Goal: Feedback & Contribution: Contribute content

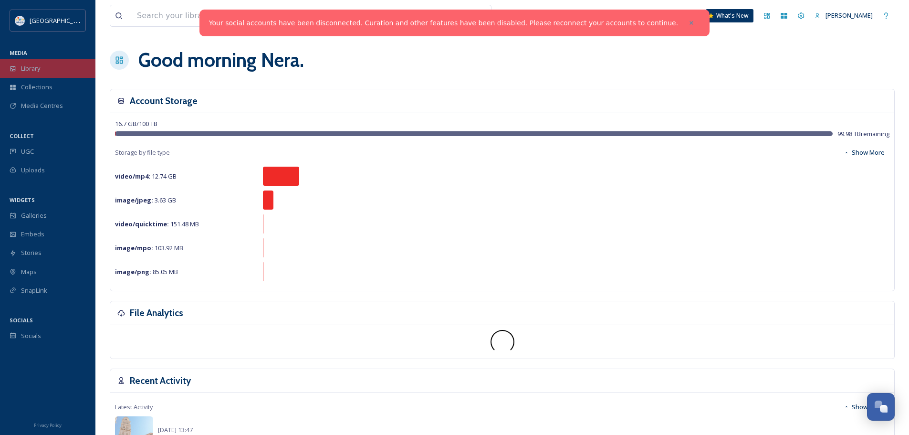
scroll to position [3735, 0]
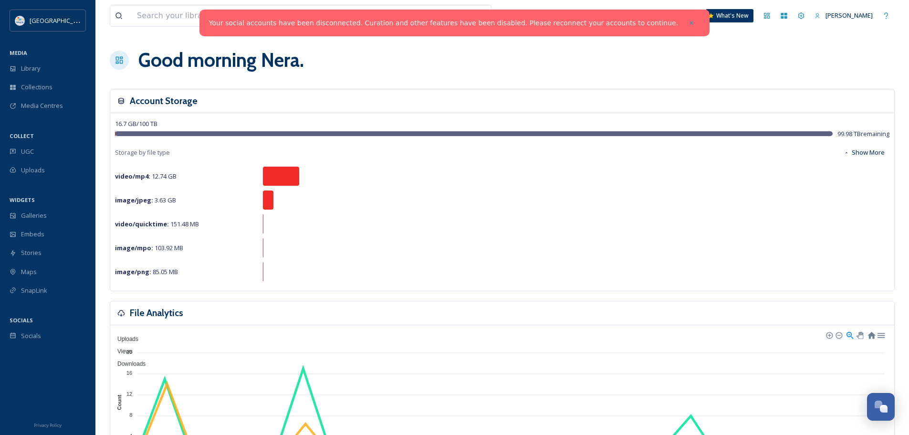
click at [436, 10] on div "Your social accounts have been disconnected. Curation and other features have b…" at bounding box center [454, 23] width 510 height 27
click at [26, 156] on span "UGC" at bounding box center [27, 151] width 13 height 9
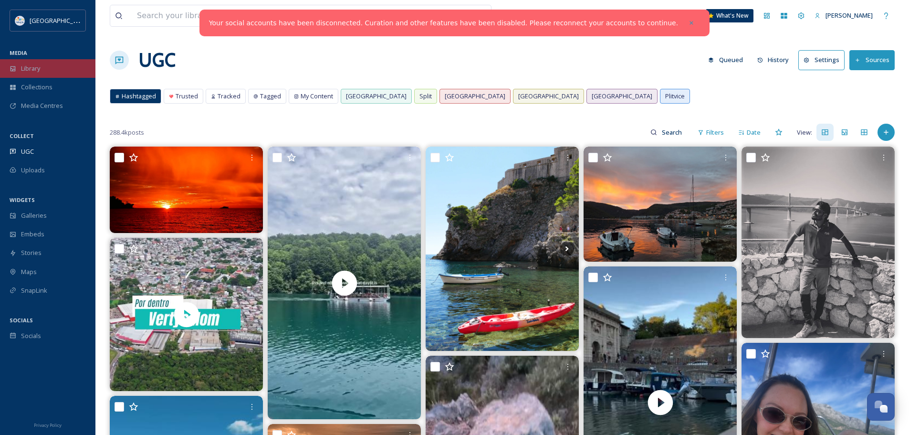
click at [36, 66] on span "Library" at bounding box center [30, 68] width 19 height 9
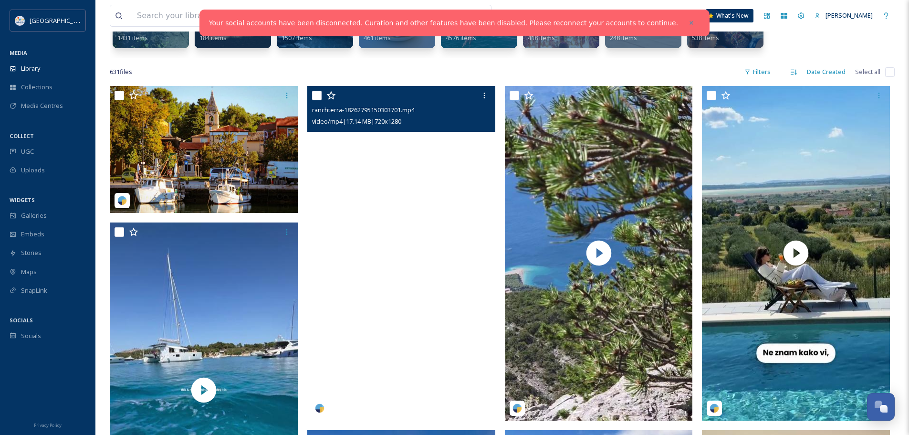
scroll to position [191, 0]
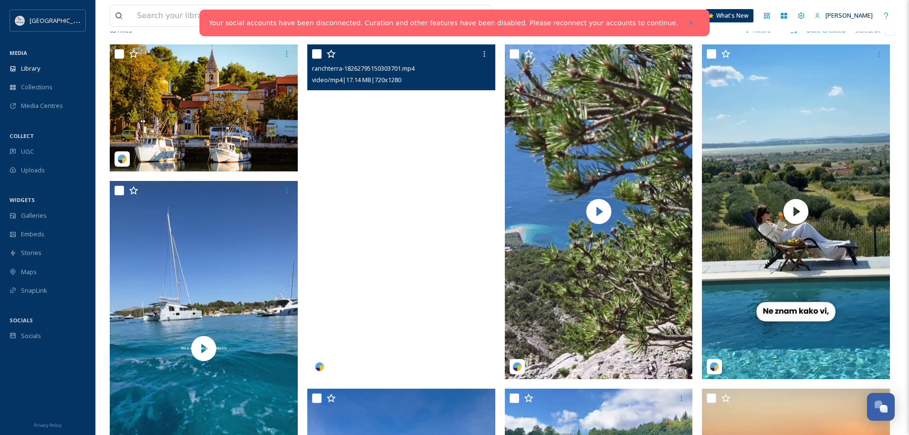
click at [405, 219] on video "ranchterra-18262795150303701.mp4" at bounding box center [401, 211] width 188 height 334
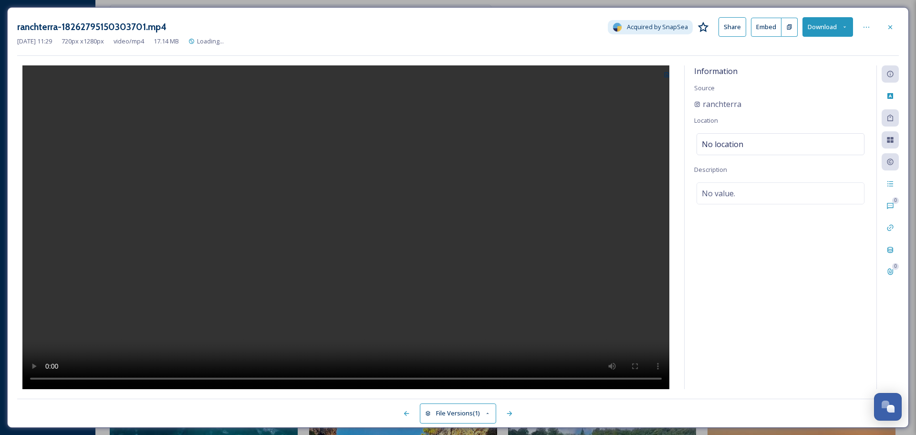
click at [363, 215] on video at bounding box center [345, 226] width 647 height 323
click at [388, 251] on video at bounding box center [345, 226] width 647 height 323
click at [824, 23] on button "Download" at bounding box center [827, 27] width 51 height 20
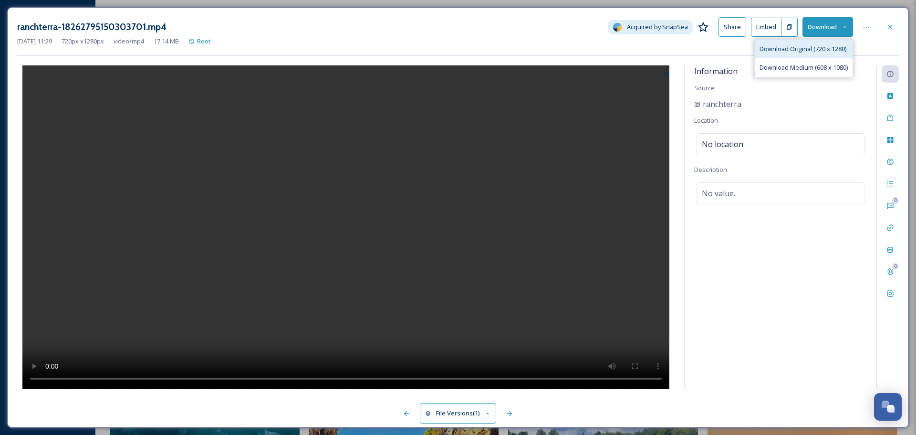
click at [801, 49] on span "Download Original (720 x 1280)" at bounding box center [802, 48] width 87 height 9
click at [896, 26] on div at bounding box center [890, 27] width 17 height 17
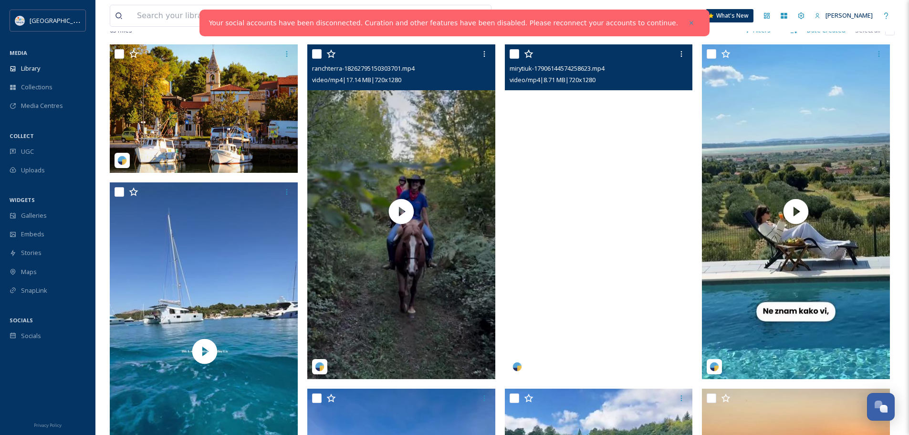
click at [611, 218] on video "mirytiuk-17906144574258623.mp4" at bounding box center [599, 211] width 188 height 334
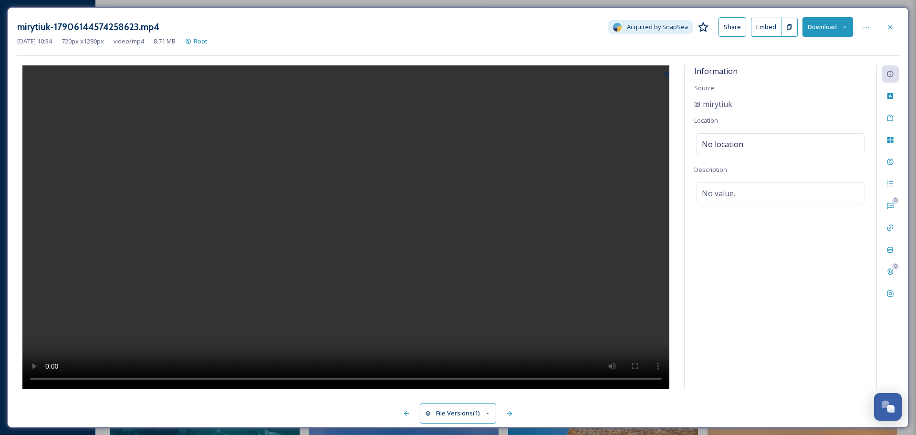
click at [827, 26] on button "Download" at bounding box center [827, 27] width 51 height 20
click at [824, 49] on span "Download Original (720 x 1280)" at bounding box center [802, 48] width 87 height 9
click at [888, 27] on icon at bounding box center [890, 27] width 8 height 8
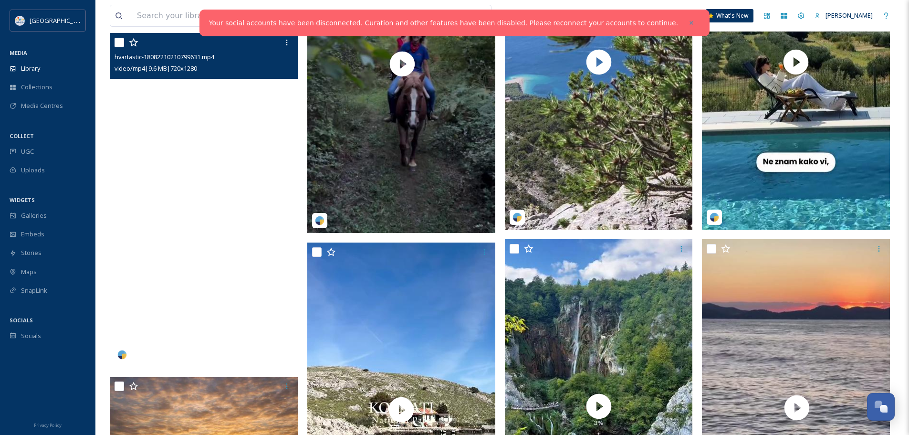
scroll to position [334, 0]
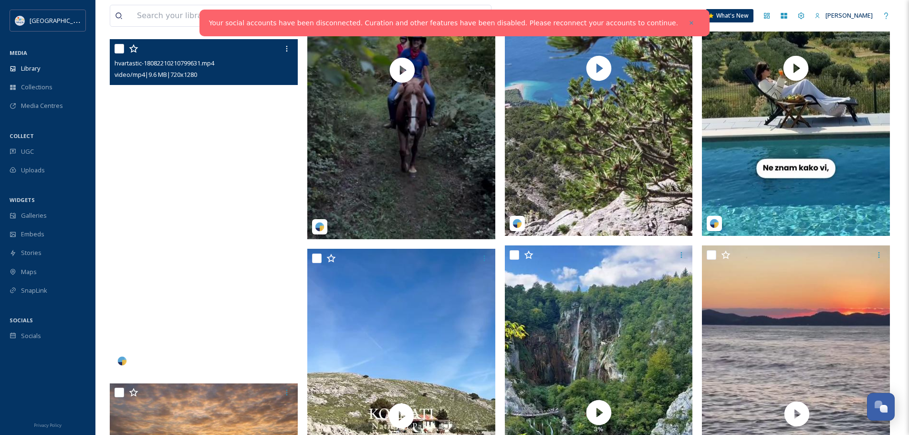
click at [238, 210] on video "hvartastic-18082210210799631.mp4" at bounding box center [204, 206] width 188 height 334
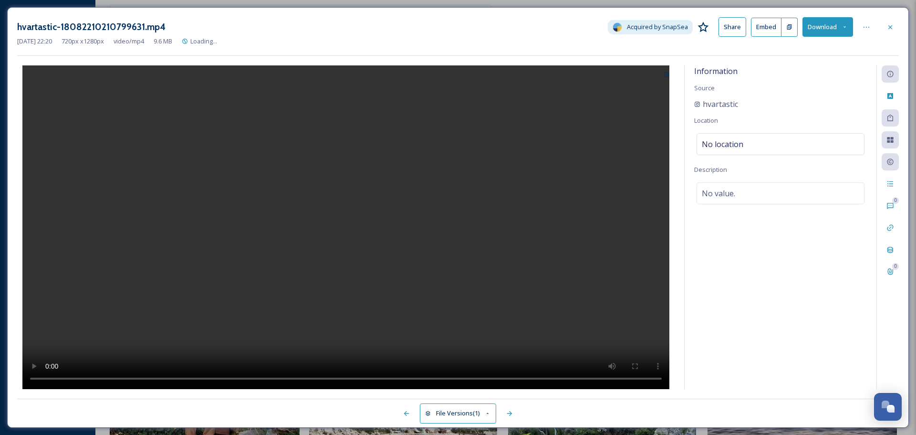
click at [363, 226] on video at bounding box center [345, 226] width 647 height 323
click at [820, 27] on button "Download" at bounding box center [827, 27] width 51 height 20
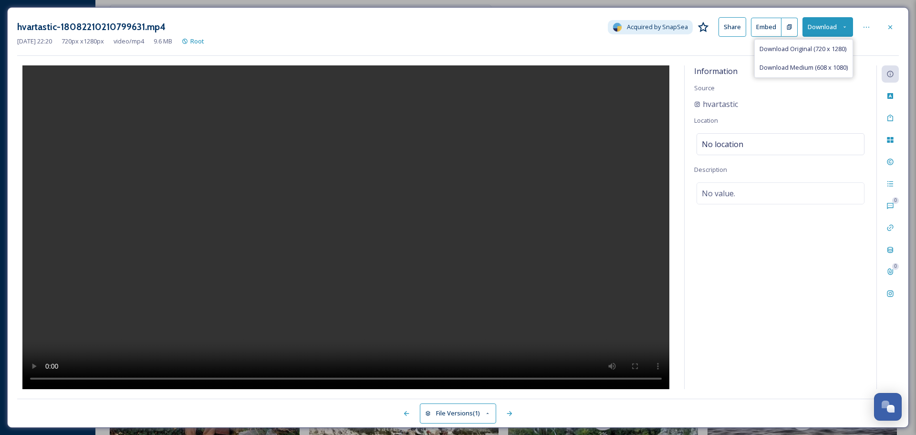
click at [821, 51] on span "Download Original (720 x 1280)" at bounding box center [802, 48] width 87 height 9
click at [892, 28] on icon at bounding box center [890, 27] width 8 height 8
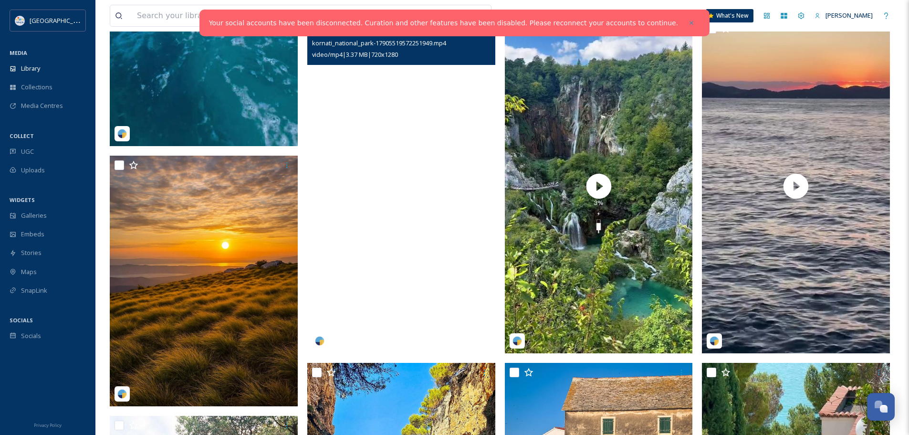
scroll to position [571, 0]
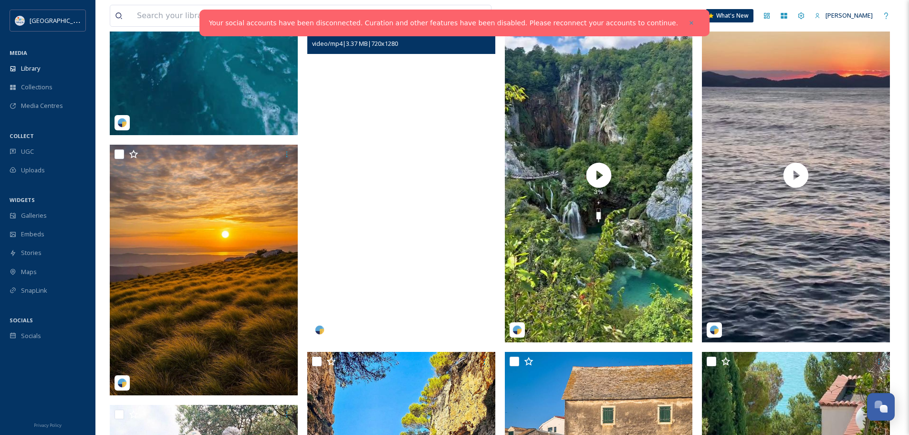
click at [402, 217] on video "kornati_national_park-17905519572251949.mp4" at bounding box center [401, 175] width 188 height 334
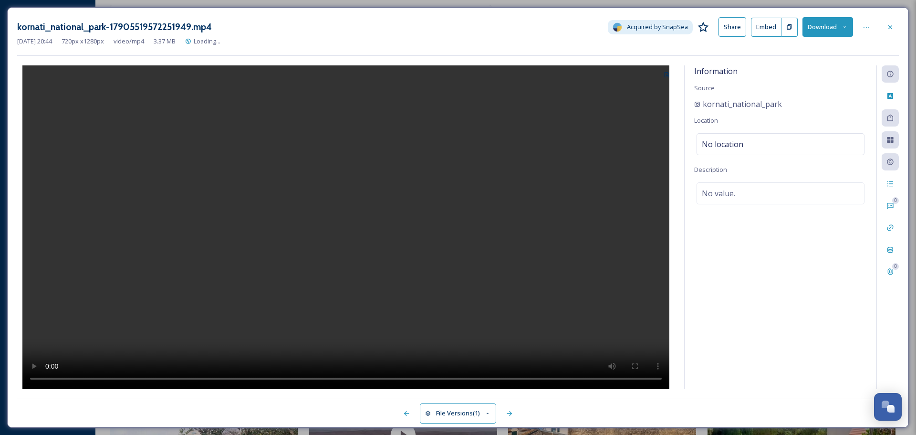
click at [360, 220] on video at bounding box center [345, 226] width 647 height 323
click at [834, 28] on button "Download" at bounding box center [827, 27] width 51 height 20
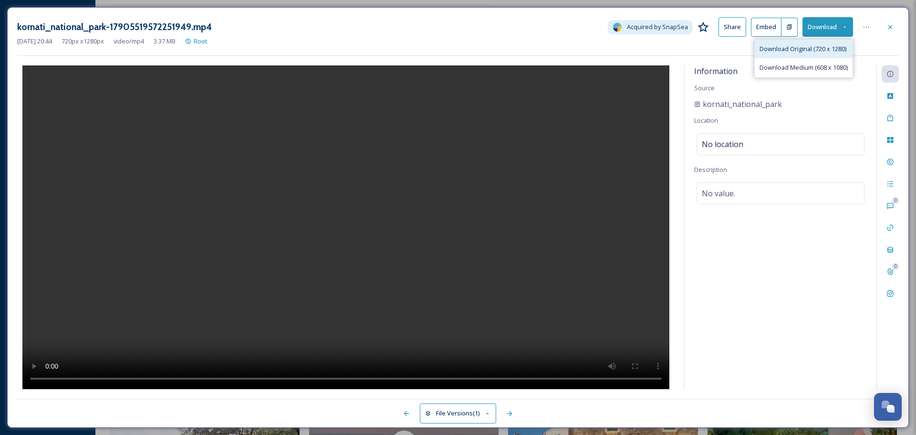
click at [803, 54] on div "Download Original (720 x 1280)" at bounding box center [804, 49] width 98 height 19
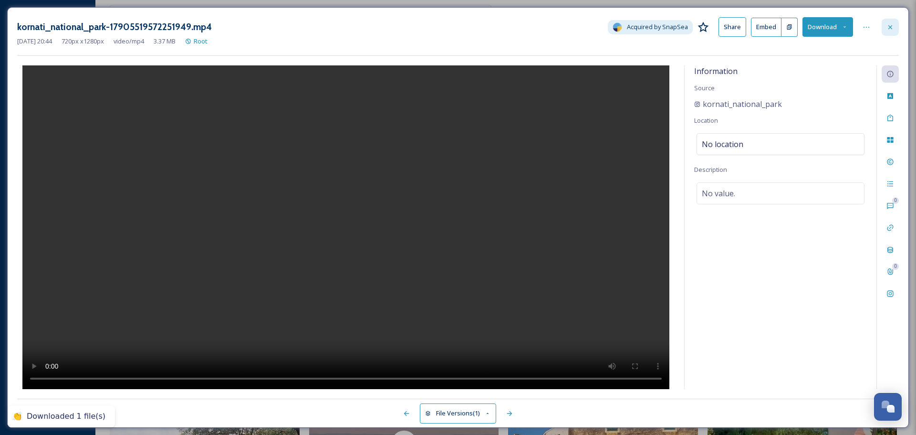
click at [885, 29] on div at bounding box center [890, 27] width 17 height 17
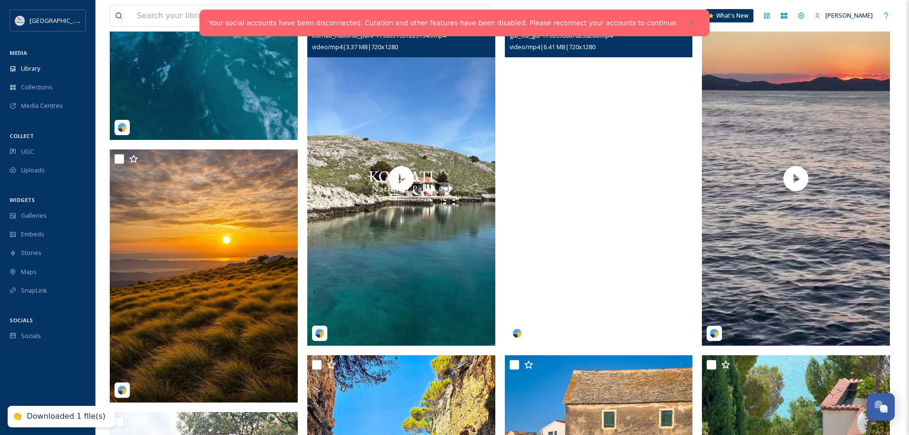
click at [615, 183] on video "gui_ou_gui-17909560878238266.mp4" at bounding box center [599, 178] width 188 height 334
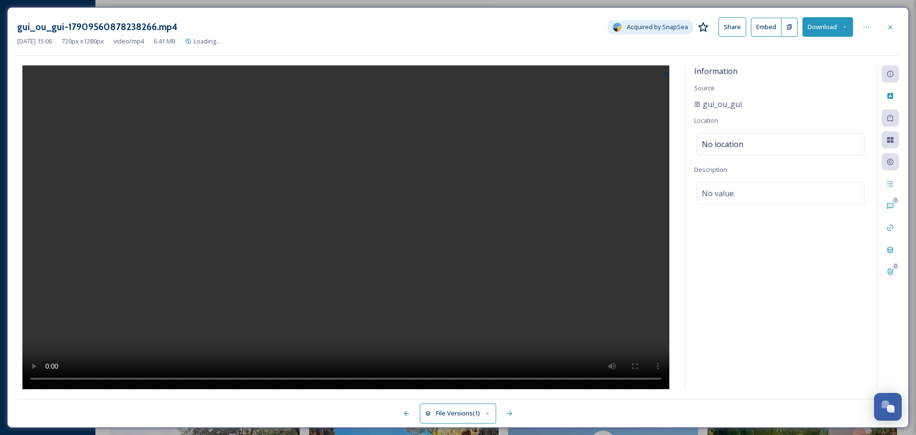
click at [348, 181] on video at bounding box center [345, 226] width 647 height 323
click at [819, 22] on button "Download" at bounding box center [827, 27] width 51 height 20
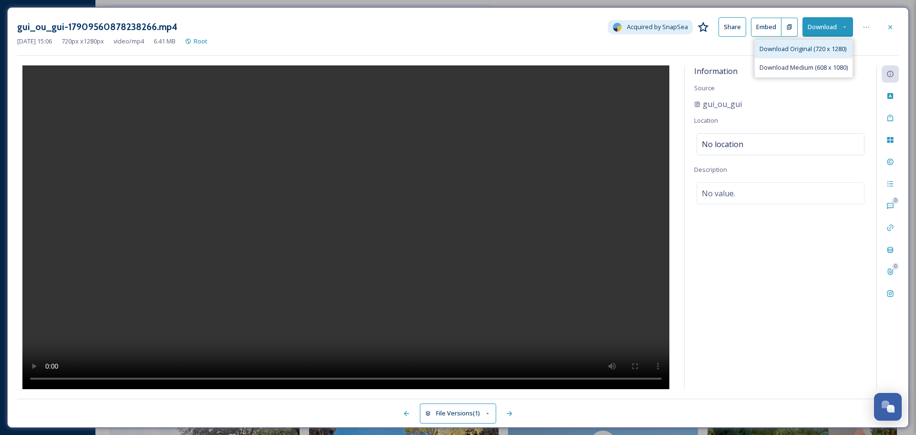
click at [806, 54] on div "Download Original (720 x 1280)" at bounding box center [804, 49] width 98 height 19
click at [892, 22] on div at bounding box center [890, 27] width 17 height 17
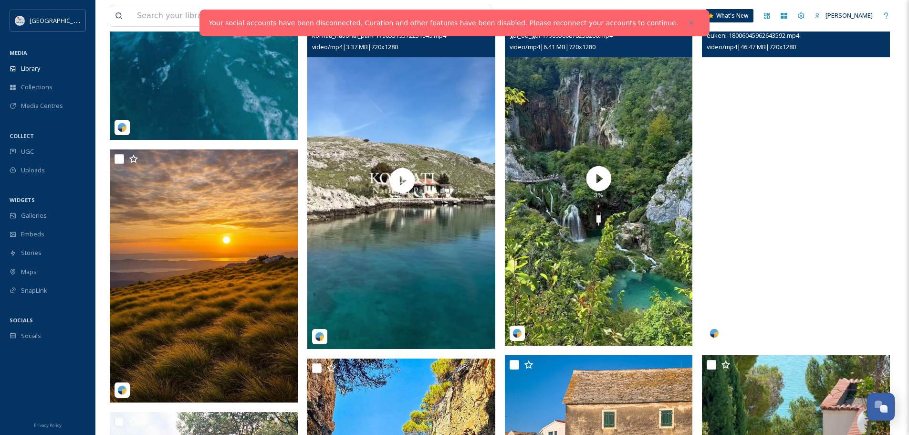
click at [840, 189] on video "eukeni-18006045962643592.mp4" at bounding box center [796, 178] width 188 height 334
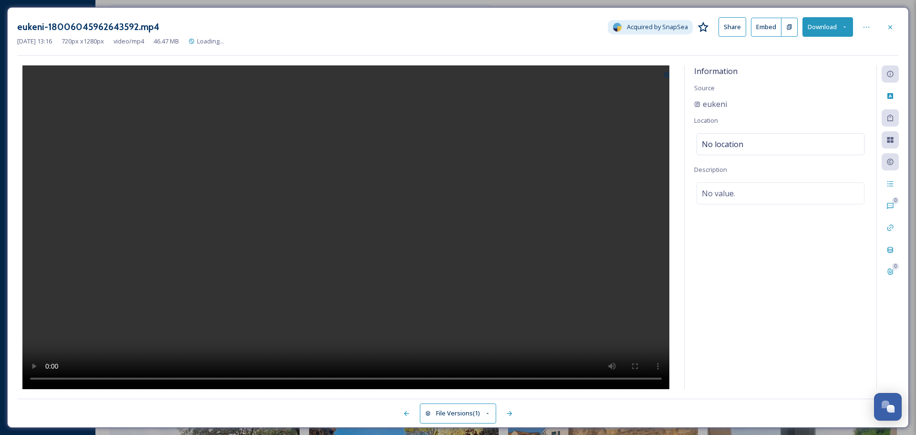
click at [352, 207] on video at bounding box center [345, 226] width 647 height 323
click at [824, 26] on button "Download" at bounding box center [827, 27] width 51 height 20
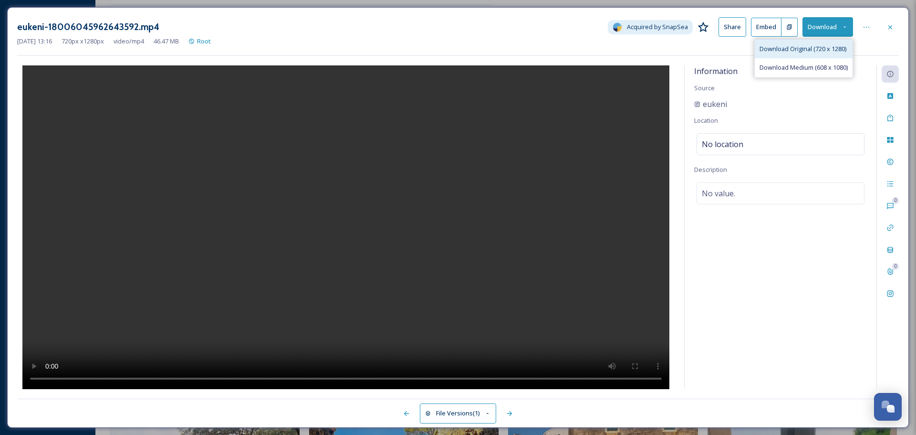
click at [801, 45] on span "Download Original (720 x 1280)" at bounding box center [802, 48] width 87 height 9
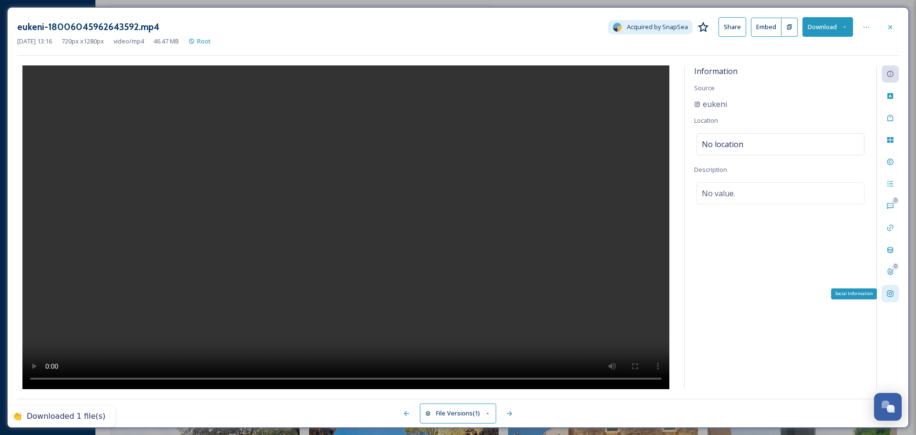
click at [886, 293] on div "Social Information" at bounding box center [890, 293] width 17 height 17
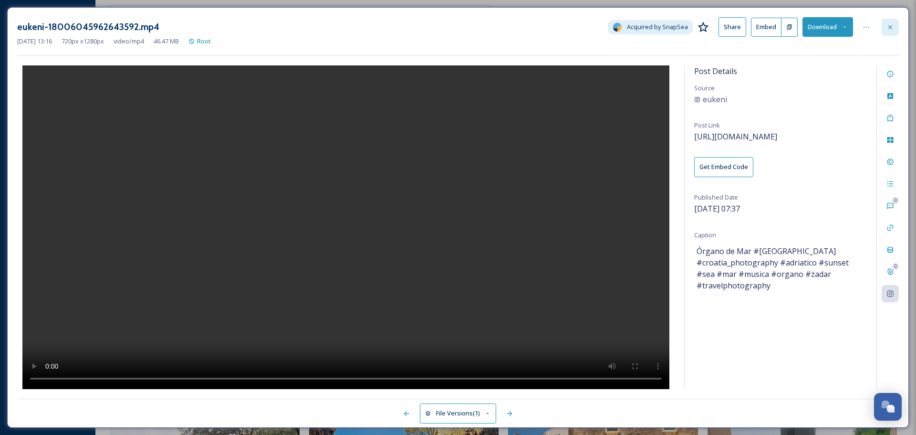
click at [886, 25] on icon at bounding box center [890, 27] width 8 height 8
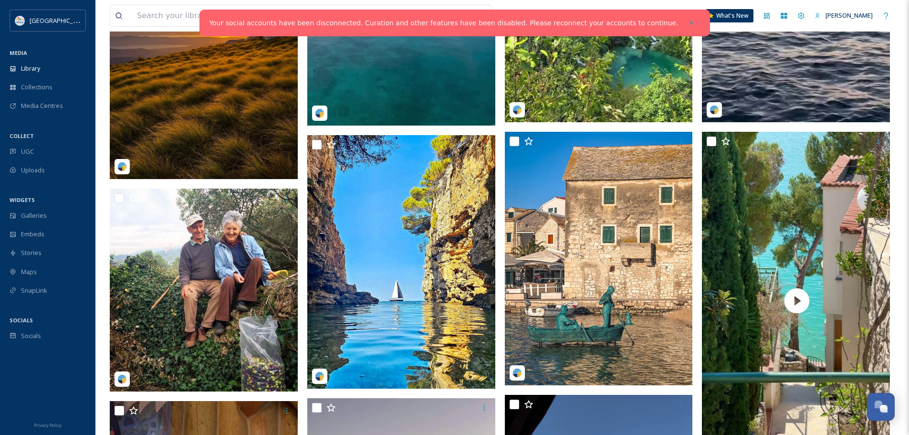
scroll to position [857, 0]
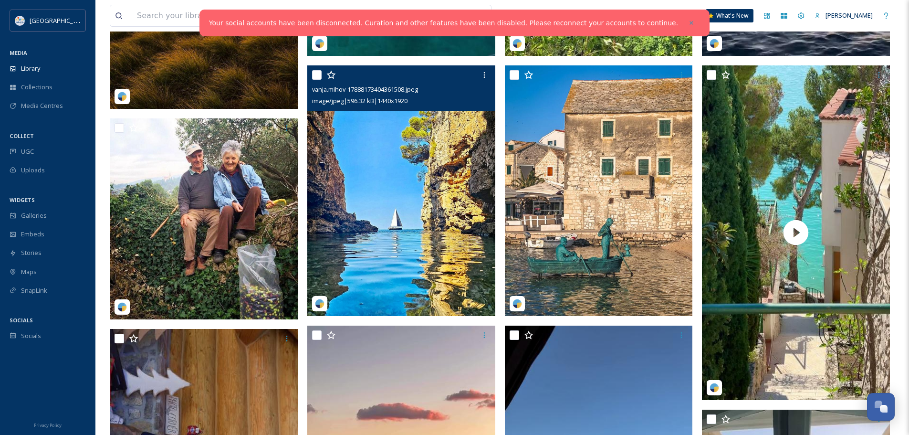
click at [411, 213] on img at bounding box center [401, 190] width 188 height 250
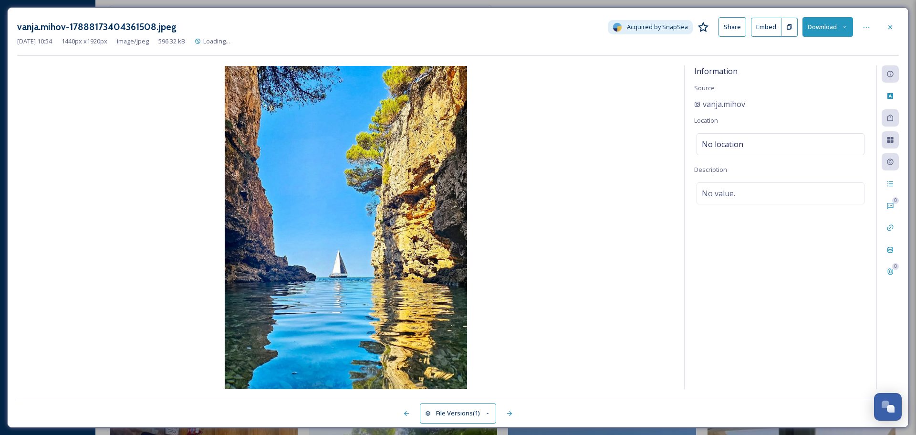
click at [827, 24] on button "Download" at bounding box center [827, 27] width 51 height 20
click at [799, 45] on span "Download Original (1440 x 1920)" at bounding box center [802, 48] width 90 height 9
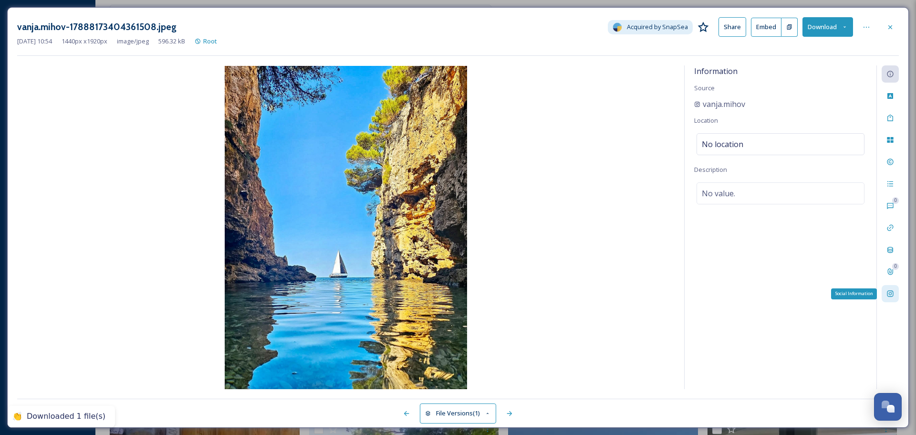
click at [890, 292] on icon at bounding box center [890, 293] width 6 height 6
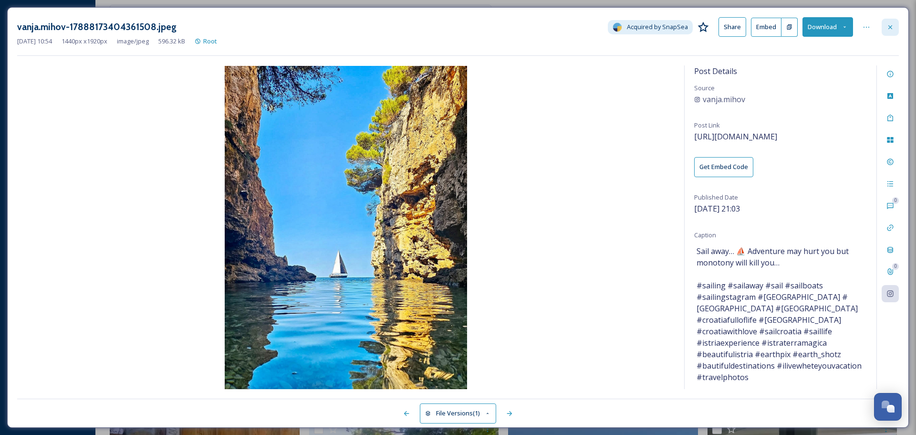
click at [887, 31] on div at bounding box center [890, 27] width 17 height 17
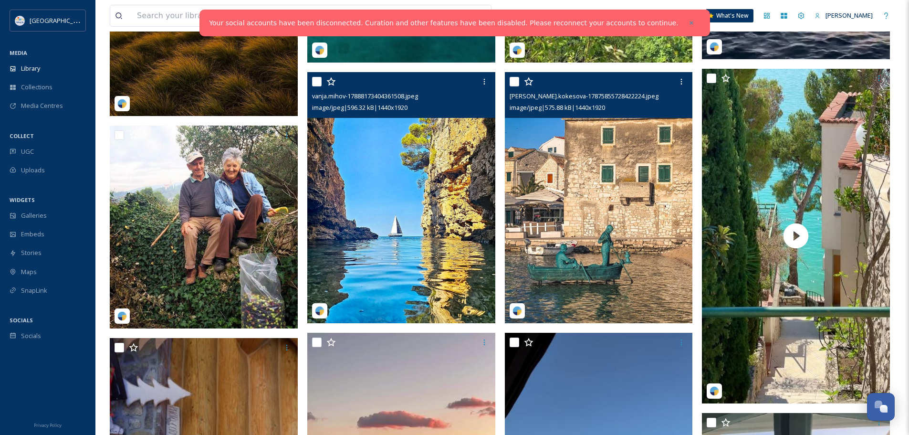
click at [580, 208] on img at bounding box center [599, 197] width 188 height 250
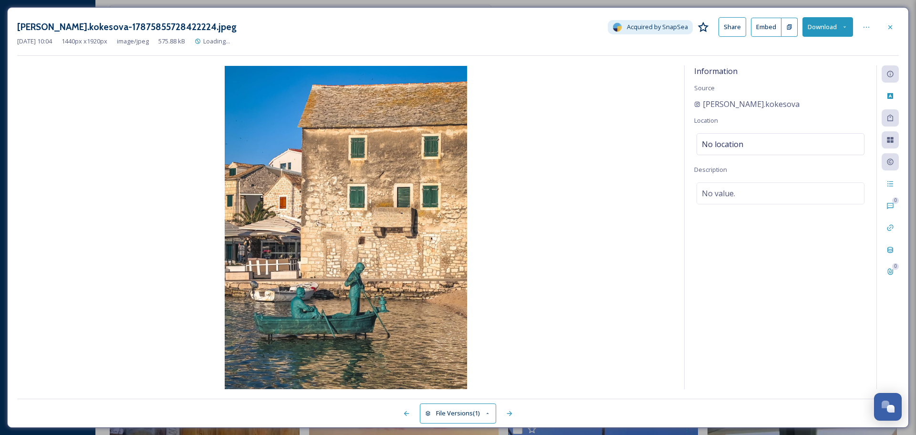
click at [844, 24] on icon at bounding box center [844, 27] width 6 height 6
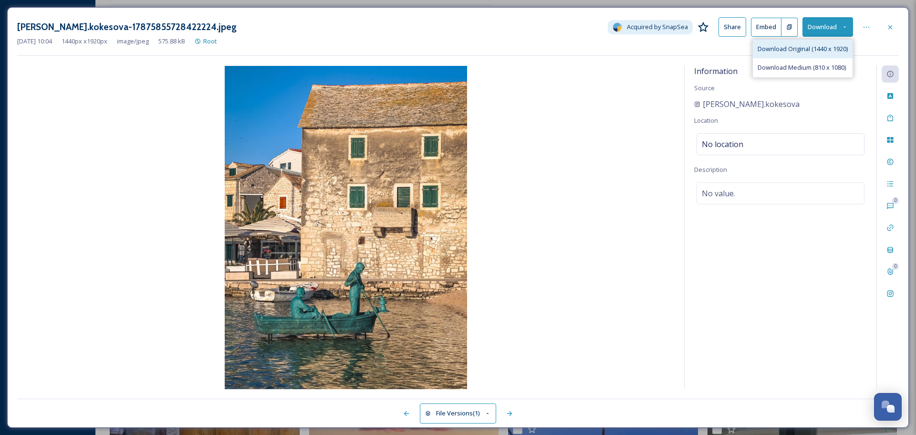
click at [810, 48] on span "Download Original (1440 x 1920)" at bounding box center [802, 48] width 90 height 9
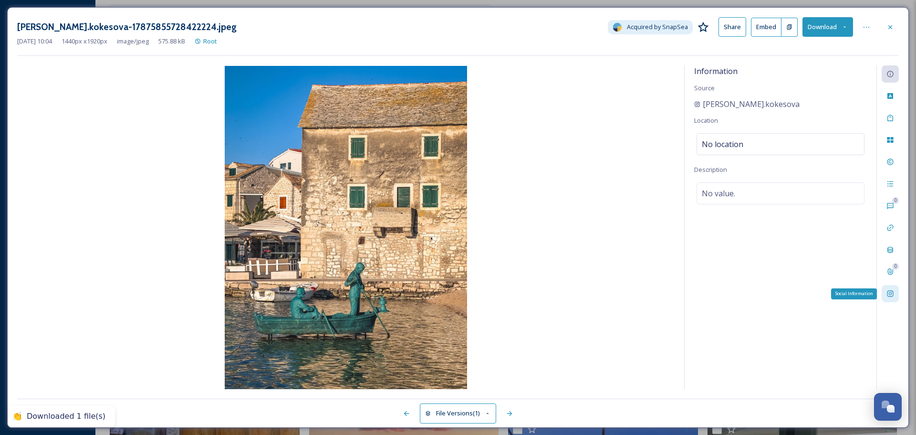
click at [892, 288] on div "Social Information" at bounding box center [890, 293] width 17 height 17
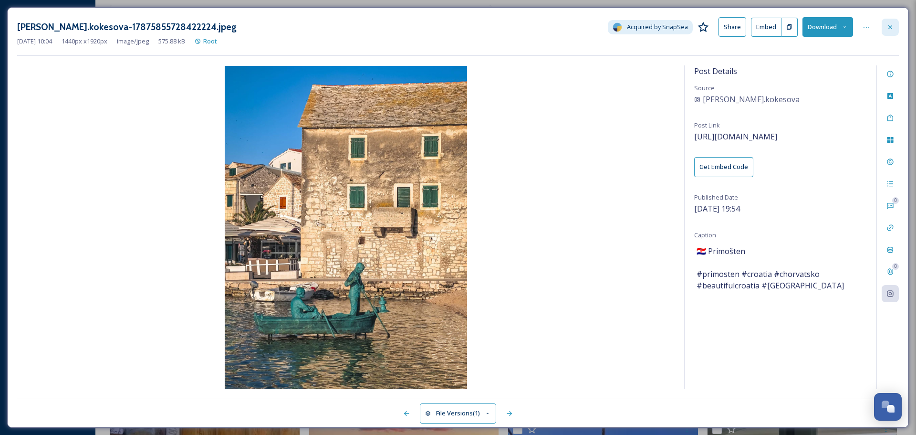
click at [883, 30] on div at bounding box center [890, 27] width 17 height 17
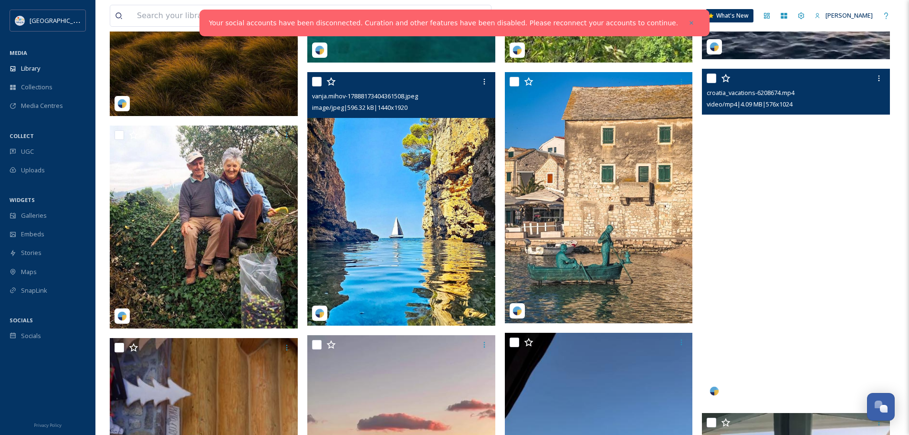
click at [770, 232] on video "croatia_vacations-6208674.mp4" at bounding box center [796, 236] width 188 height 334
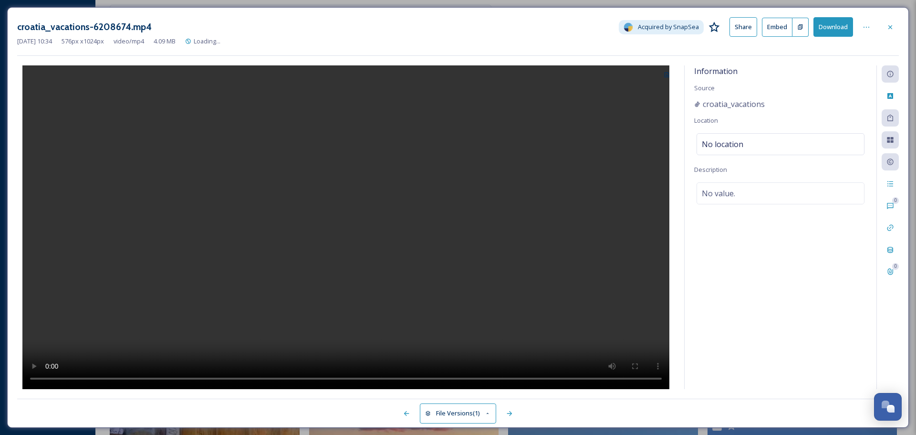
click at [378, 199] on video at bounding box center [345, 226] width 647 height 323
click at [837, 26] on button "Download" at bounding box center [833, 27] width 40 height 20
click at [886, 294] on div "Social Information" at bounding box center [890, 293] width 17 height 17
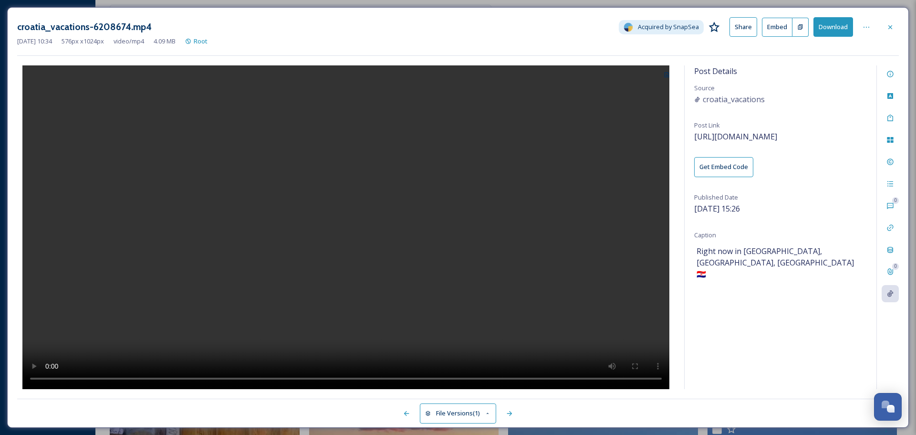
click at [897, 29] on div at bounding box center [890, 27] width 17 height 17
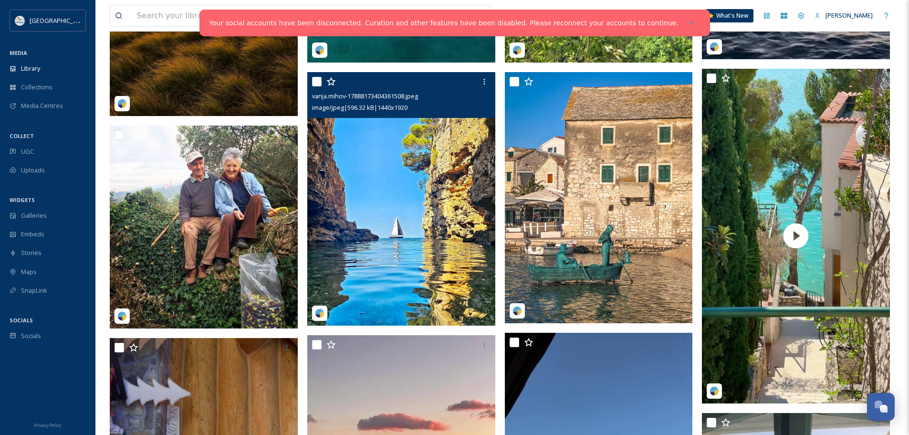
click at [410, 211] on img at bounding box center [402, 198] width 190 height 253
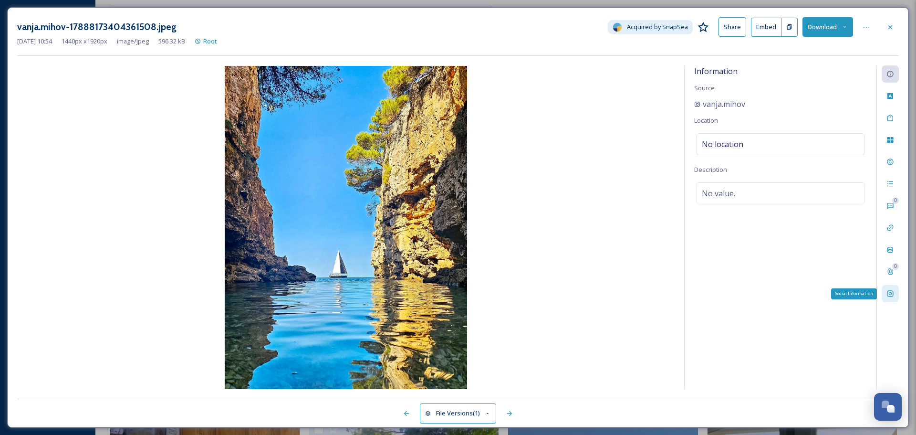
click at [896, 298] on div "Social Information" at bounding box center [890, 293] width 17 height 17
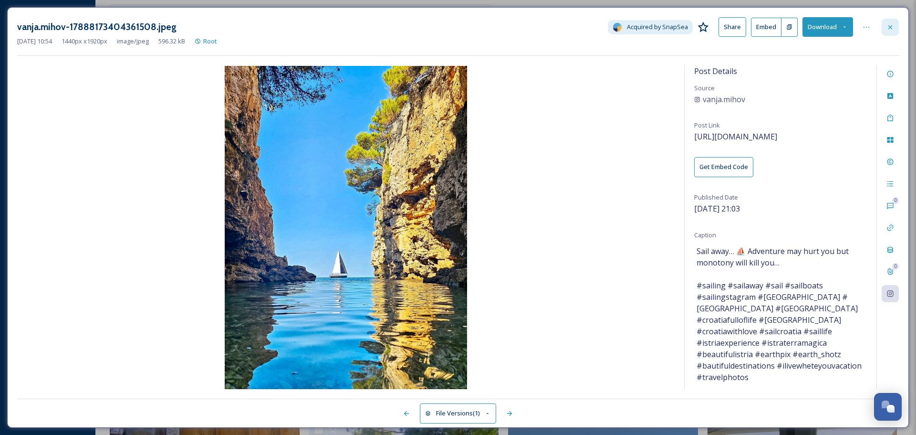
click at [889, 27] on icon at bounding box center [890, 27] width 8 height 8
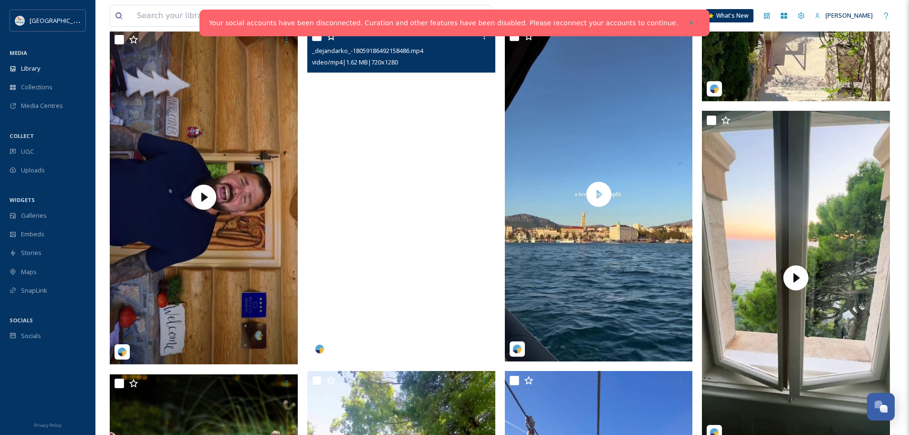
scroll to position [1139, 0]
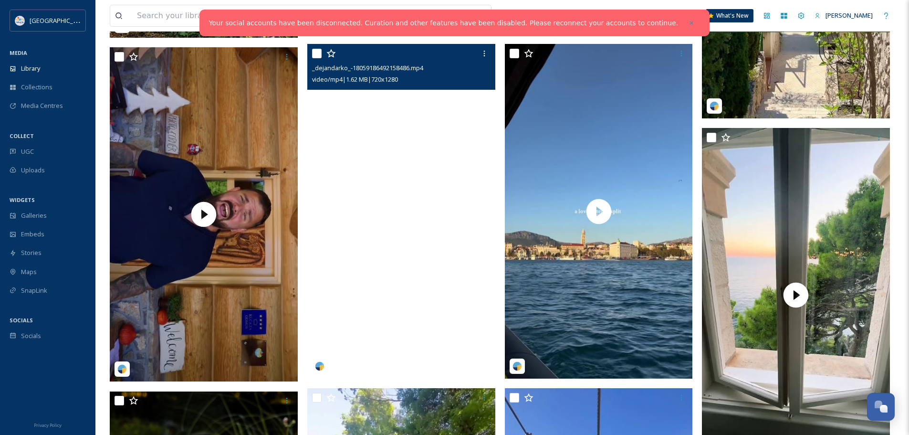
click at [426, 204] on video "_dejandarko_-18059186492158486.mp4" at bounding box center [401, 211] width 188 height 334
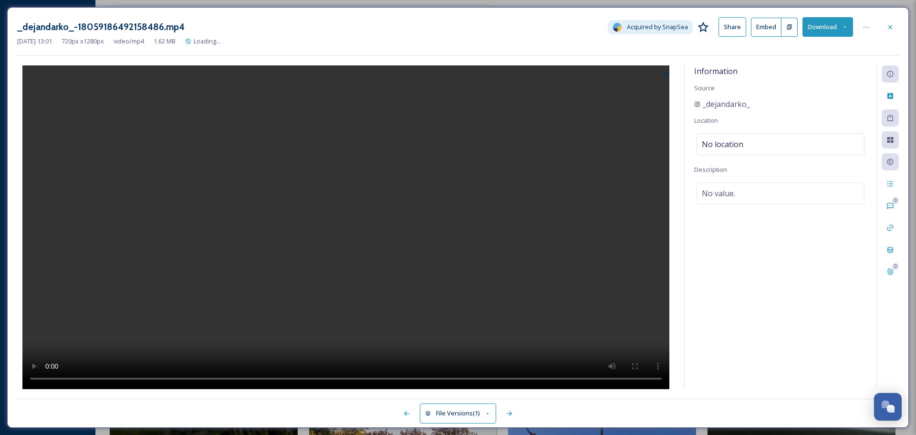
click at [363, 245] on video at bounding box center [345, 226] width 647 height 323
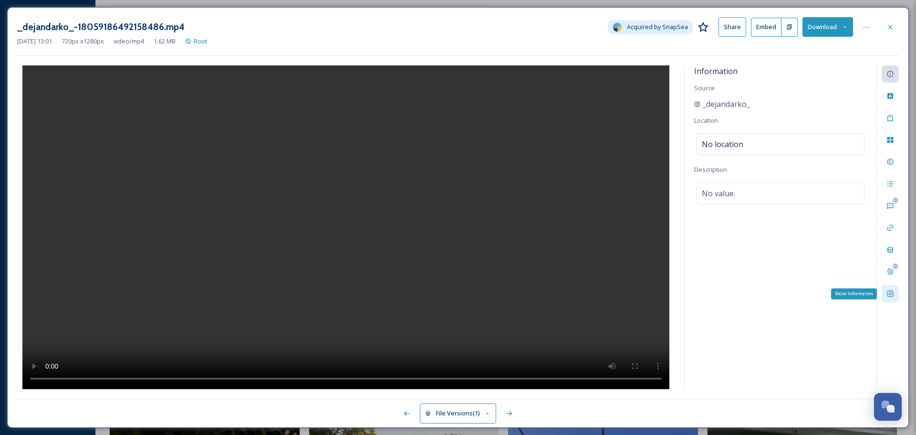
click at [897, 289] on div "Social Information" at bounding box center [890, 293] width 17 height 17
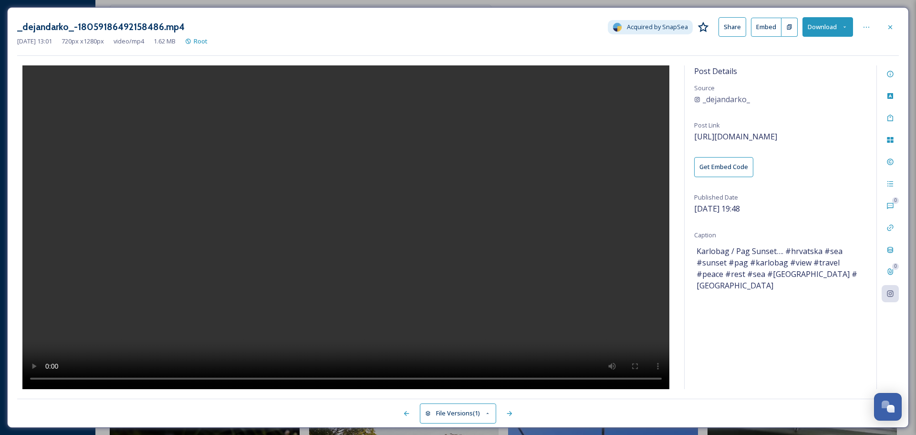
click at [831, 23] on button "Download" at bounding box center [827, 27] width 51 height 20
click at [797, 46] on span "Download Original (720 x 1280)" at bounding box center [802, 48] width 87 height 9
click at [883, 27] on div at bounding box center [890, 27] width 17 height 17
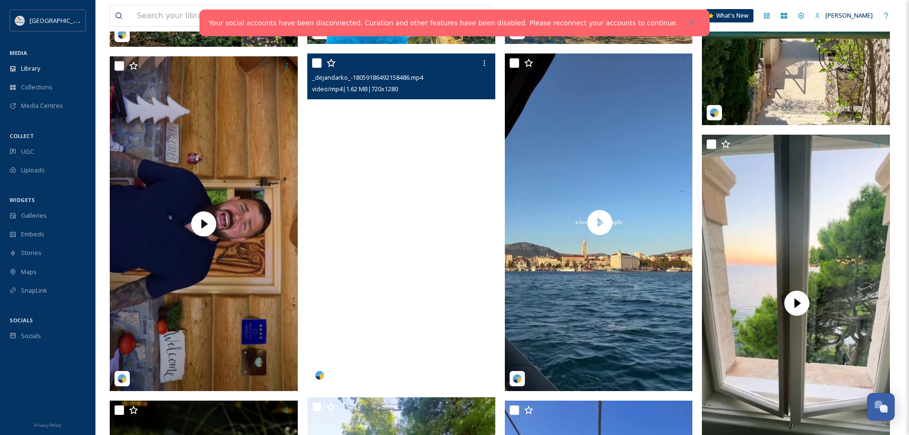
click at [436, 230] on video "_dejandarko_-18059186492158486.mp4" at bounding box center [401, 220] width 188 height 334
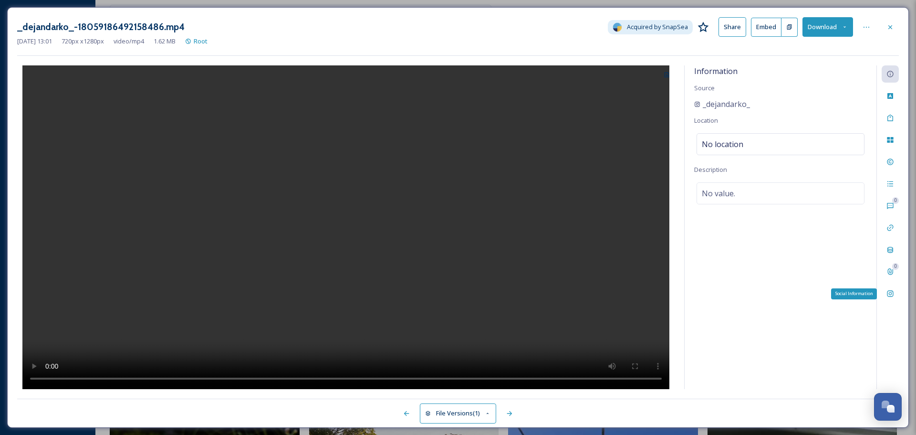
click at [896, 304] on div "0 0 Social Information" at bounding box center [887, 226] width 22 height 323
click at [890, 296] on icon at bounding box center [890, 294] width 8 height 8
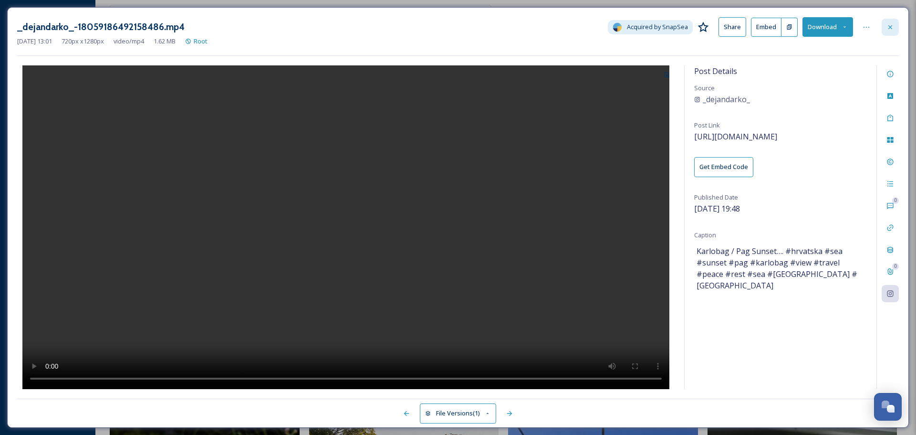
click at [894, 31] on div at bounding box center [890, 27] width 17 height 17
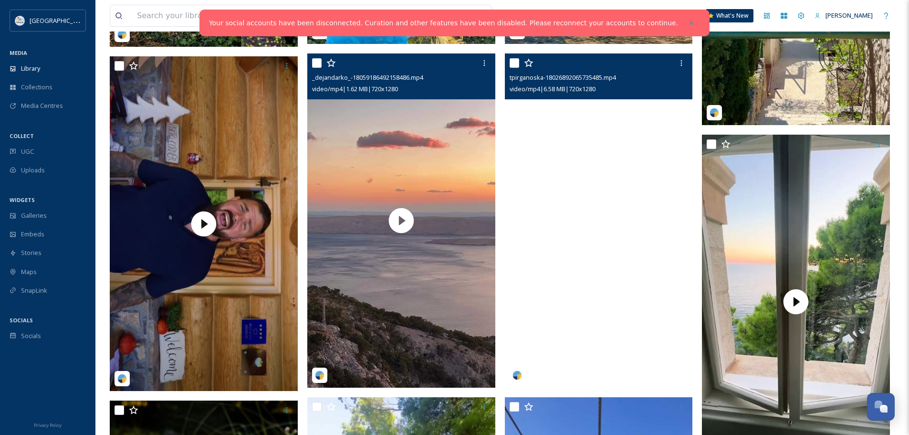
click at [599, 242] on video "tpirganoska-18026892065735485.mp4" at bounding box center [599, 220] width 188 height 334
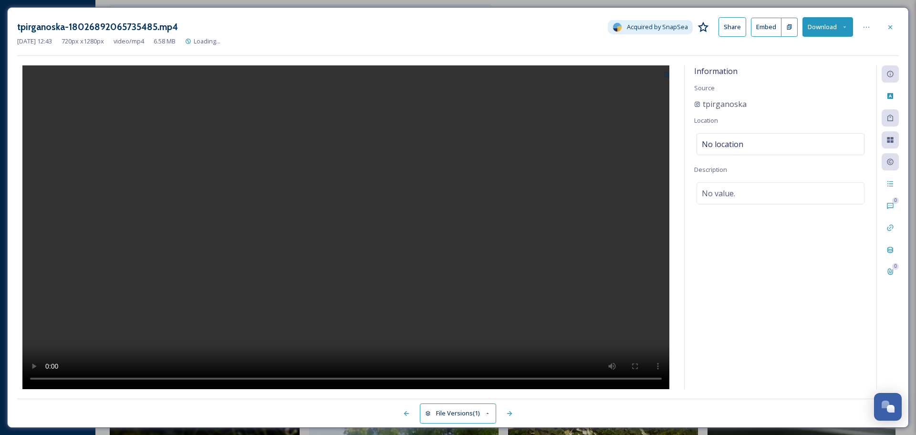
click at [827, 27] on button "Download" at bounding box center [827, 27] width 51 height 20
click at [810, 46] on span "Download Original (720 x 1280)" at bounding box center [802, 48] width 87 height 9
click at [896, 27] on div at bounding box center [890, 27] width 17 height 17
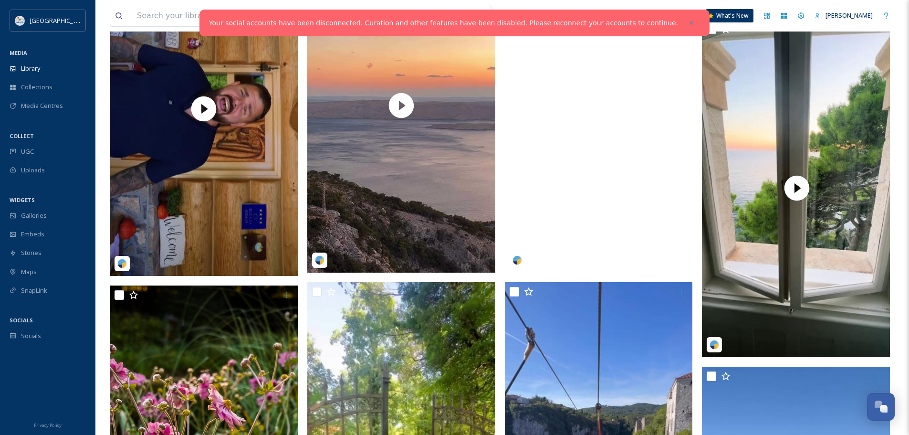
scroll to position [1282, 0]
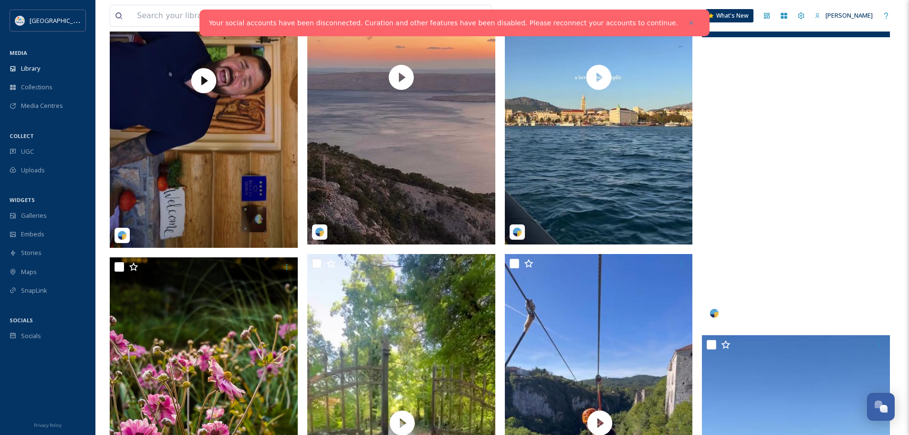
click at [825, 143] on video "steph.c73-6208672.mp4" at bounding box center [796, 158] width 188 height 334
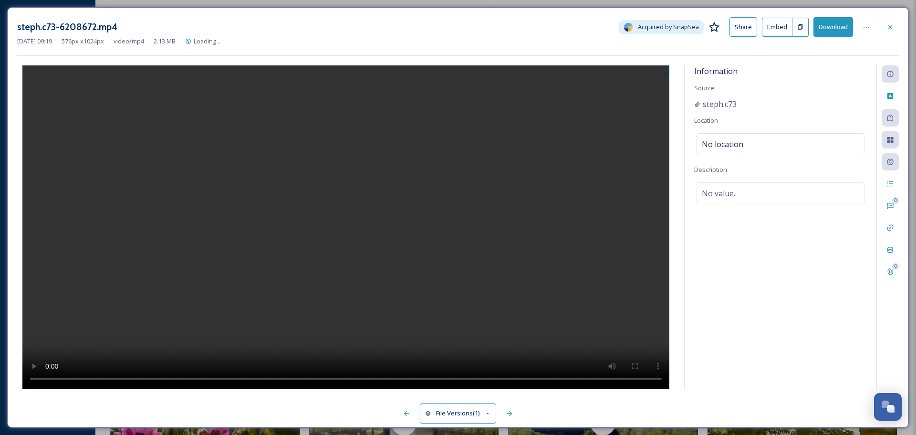
click at [289, 223] on video at bounding box center [345, 226] width 647 height 323
click at [289, 222] on video at bounding box center [345, 226] width 647 height 323
click at [839, 23] on button "Download" at bounding box center [833, 27] width 40 height 20
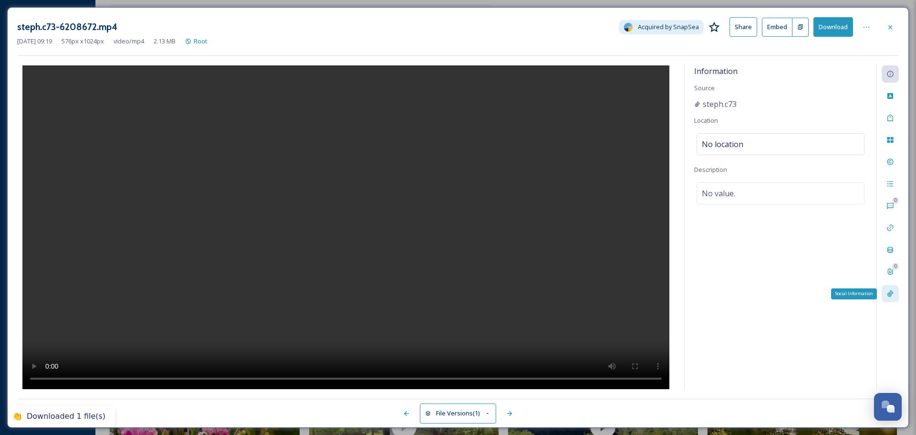
click at [892, 296] on icon at bounding box center [890, 294] width 8 height 8
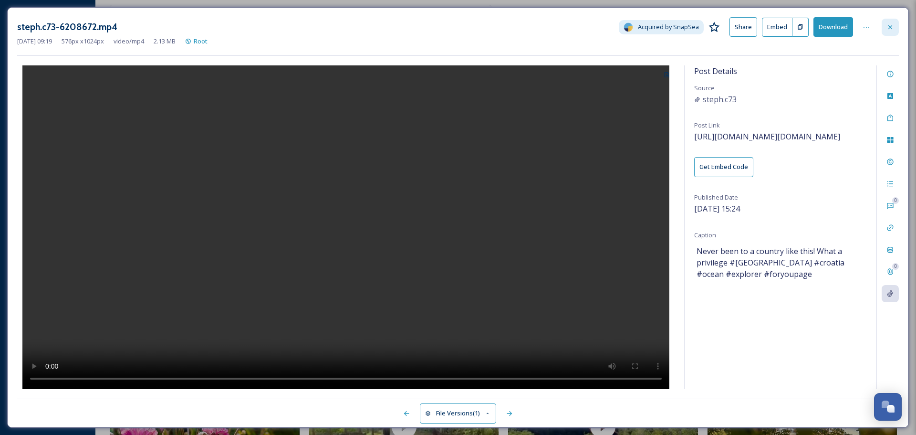
click at [889, 26] on icon at bounding box center [890, 27] width 8 height 8
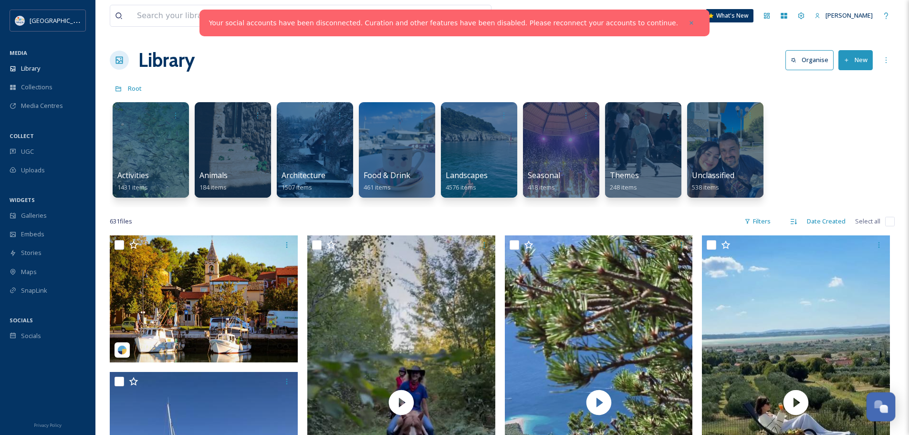
click at [877, 407] on div "Open Chat" at bounding box center [878, 404] width 8 height 8
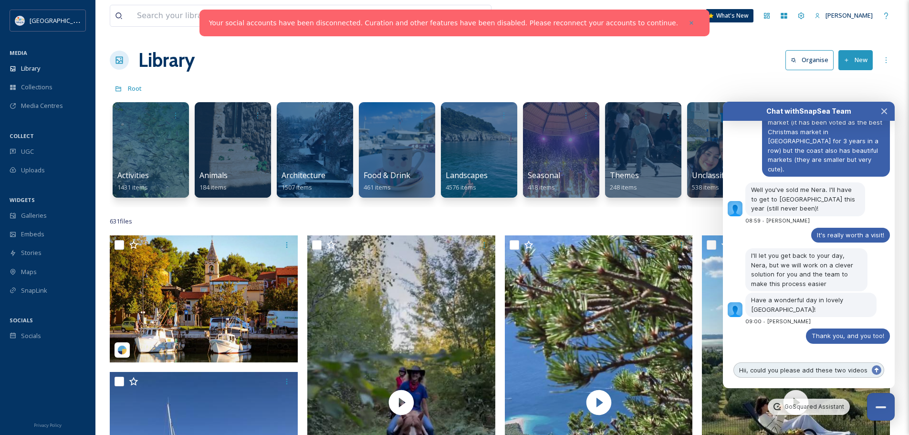
scroll to position [3745, 0]
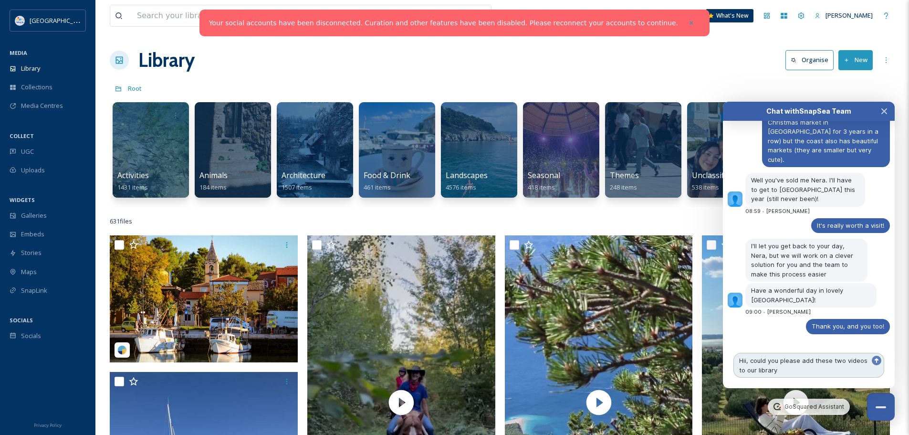
type textarea "Hii, could you please add these two videos to our library?"
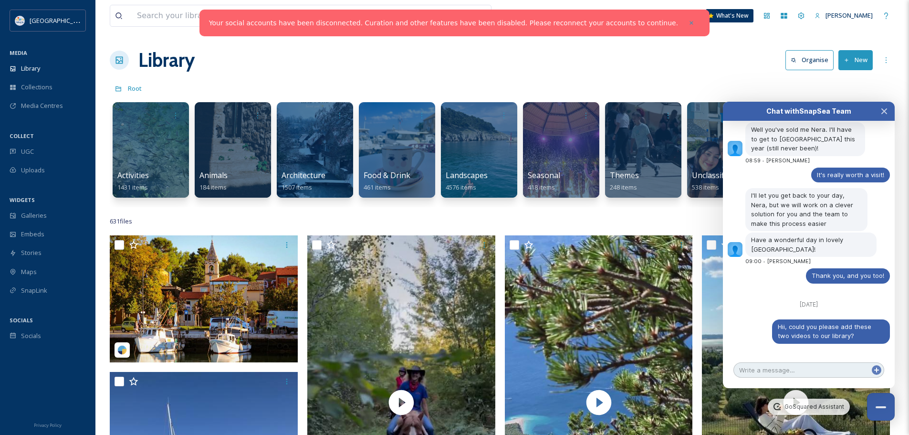
paste textarea "[URL][DOMAIN_NAME]"
type textarea "[URL][DOMAIN_NAME]"
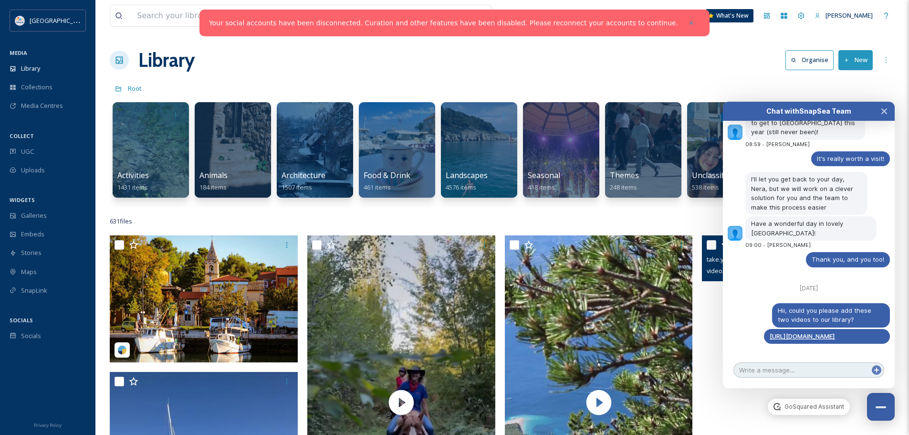
paste textarea "[URL][DOMAIN_NAME]"
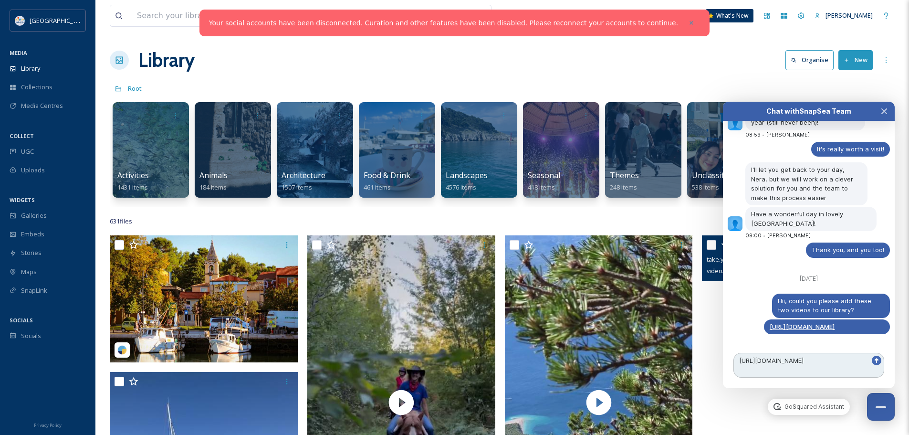
type textarea "[URL][DOMAIN_NAME]"
click at [875, 361] on icon at bounding box center [876, 360] width 8 height 8
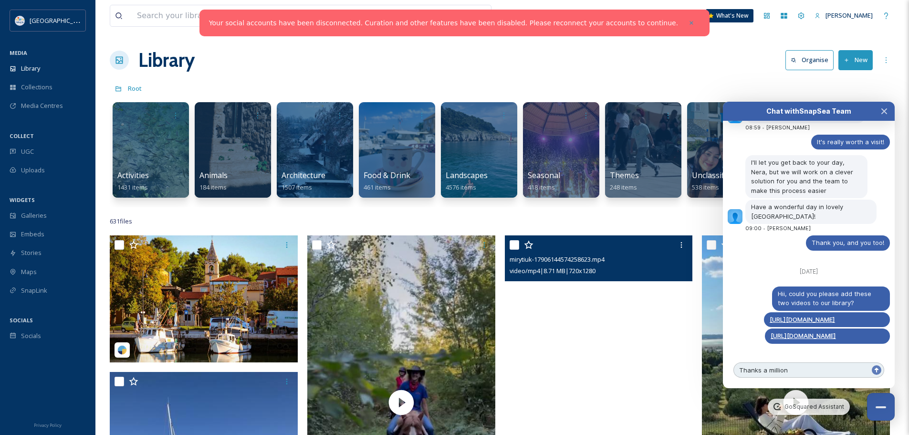
type textarea "Thanks a million!"
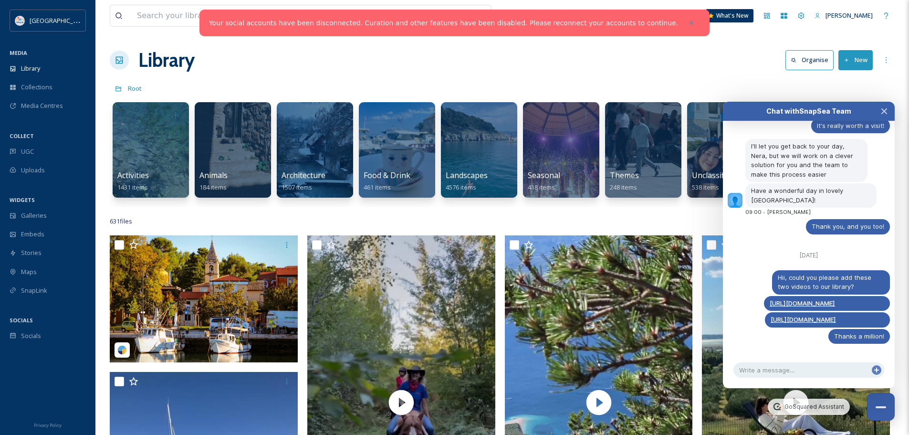
click at [737, 73] on div "Library Organise New" at bounding box center [502, 60] width 785 height 29
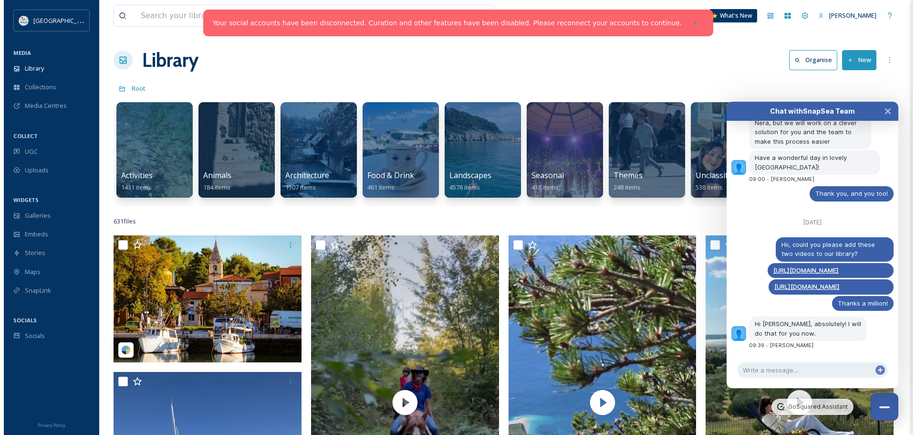
scroll to position [3899, 0]
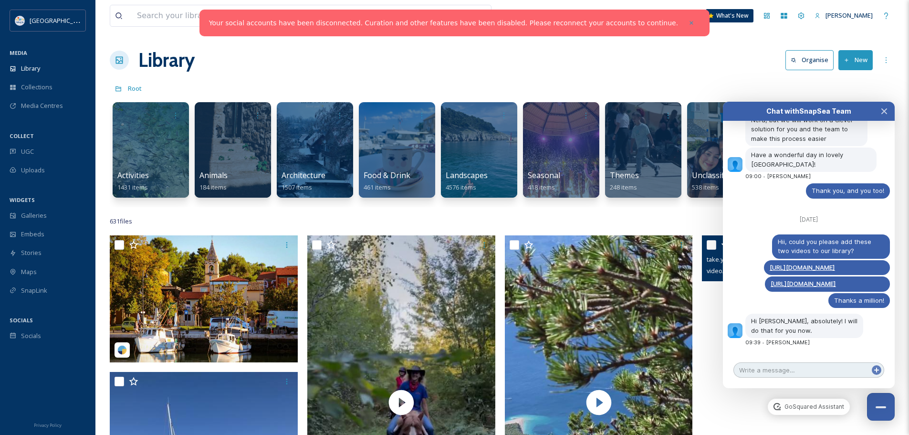
click at [781, 373] on textarea at bounding box center [808, 369] width 151 height 15
click at [664, 73] on div "Library Organise New" at bounding box center [502, 60] width 785 height 29
click at [475, 72] on div "Library Organise New" at bounding box center [502, 60] width 785 height 29
click at [51, 147] on div "UGC" at bounding box center [47, 151] width 95 height 19
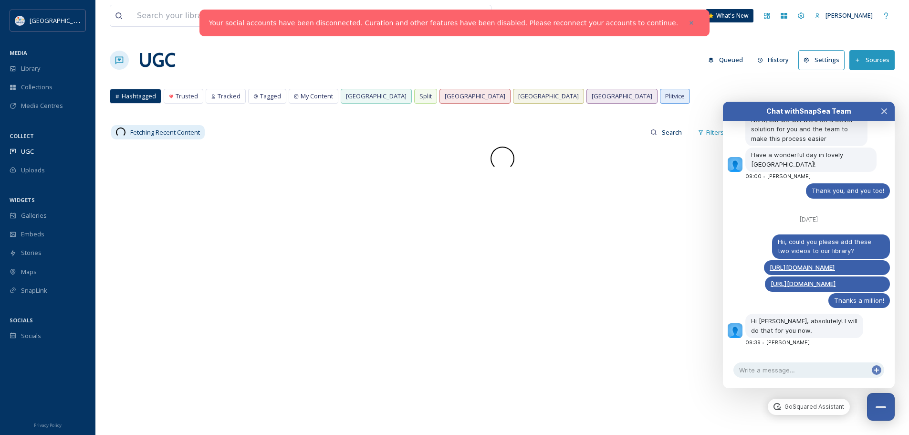
click at [576, 61] on div "UGC Queued History Settings Sources" at bounding box center [502, 60] width 785 height 29
click at [544, 23] on link "Your social accounts have been disconnected. Curation and other features have b…" at bounding box center [443, 23] width 469 height 10
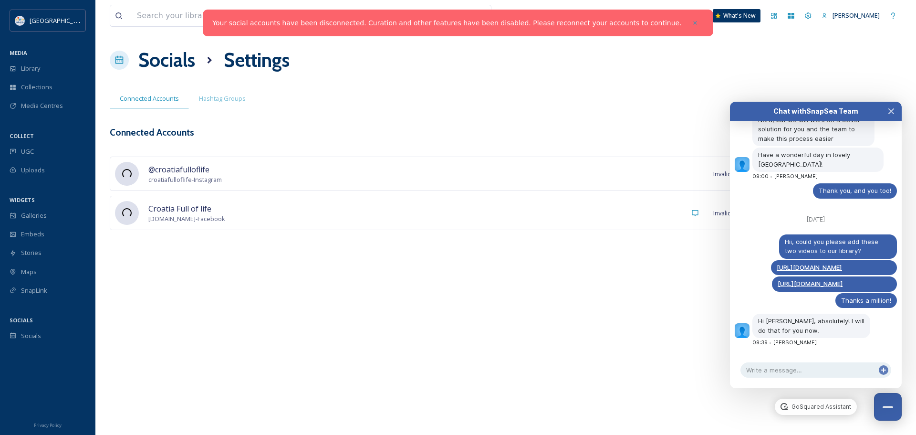
click at [614, 76] on div "View all files 🇬🇧 What's New Nera Tomljenovic Socials Settings Connected Accoun…" at bounding box center [505, 217] width 820 height 435
click at [892, 112] on icon "Close Chat" at bounding box center [891, 111] width 5 height 5
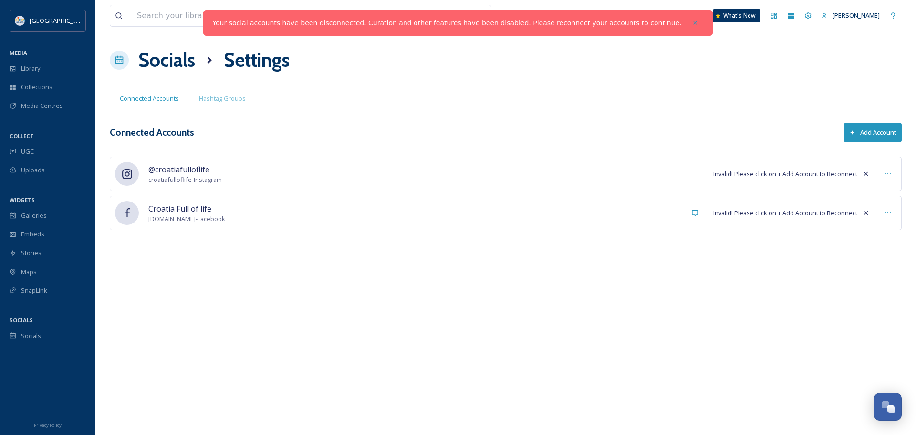
click at [610, 186] on div "@croatiafulloflife croatiafulloflife - Instagram Invalid! Please click on + Add…" at bounding box center [506, 173] width 792 height 34
click at [878, 135] on button "Add Account" at bounding box center [873, 133] width 58 height 20
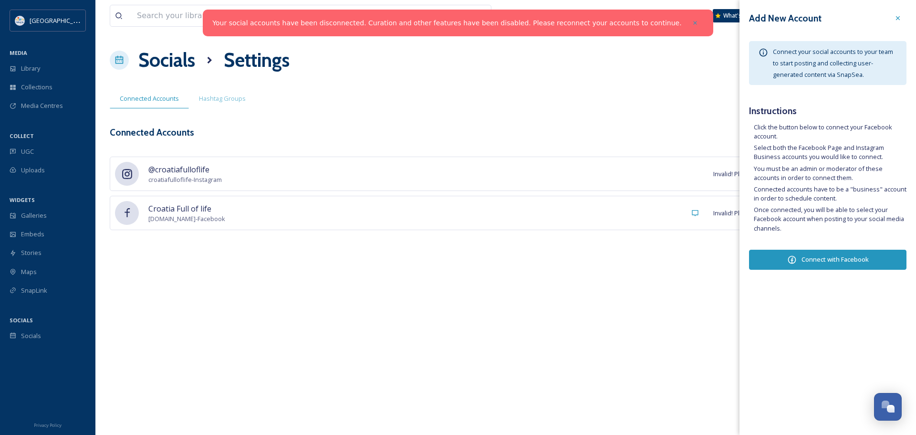
click at [839, 256] on button "Connect with Facebook" at bounding box center [827, 259] width 157 height 20
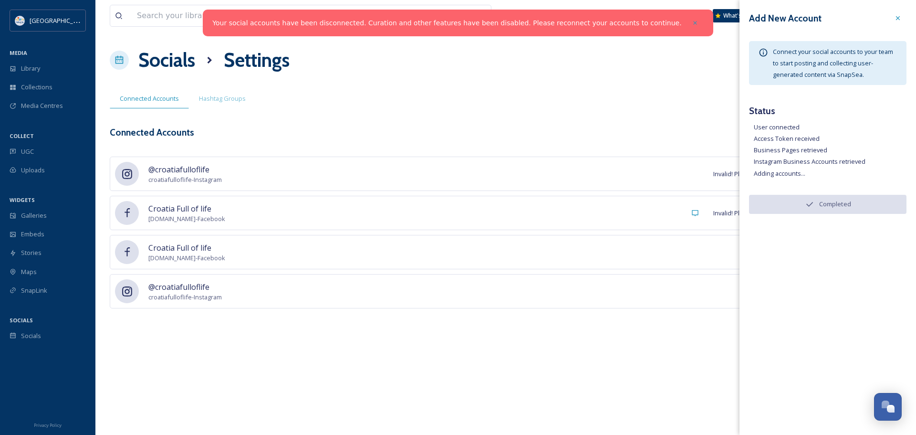
click at [697, 85] on div "View all files 🇬🇧 What's New Nera Tomljenovic Socials Settings Connected Accoun…" at bounding box center [505, 217] width 820 height 435
click at [898, 19] on icon at bounding box center [898, 18] width 8 height 8
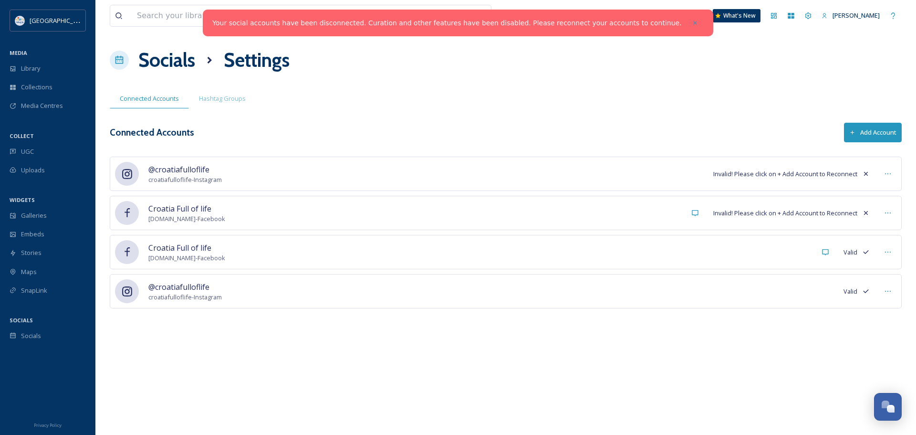
click at [863, 176] on icon at bounding box center [866, 174] width 8 height 8
click at [865, 173] on icon at bounding box center [866, 174] width 4 height 4
click at [891, 175] on icon at bounding box center [888, 174] width 8 height 8
click at [592, 90] on div "Connected Accounts Hashtag Groups" at bounding box center [506, 99] width 792 height 20
click at [866, 212] on icon at bounding box center [866, 213] width 8 height 8
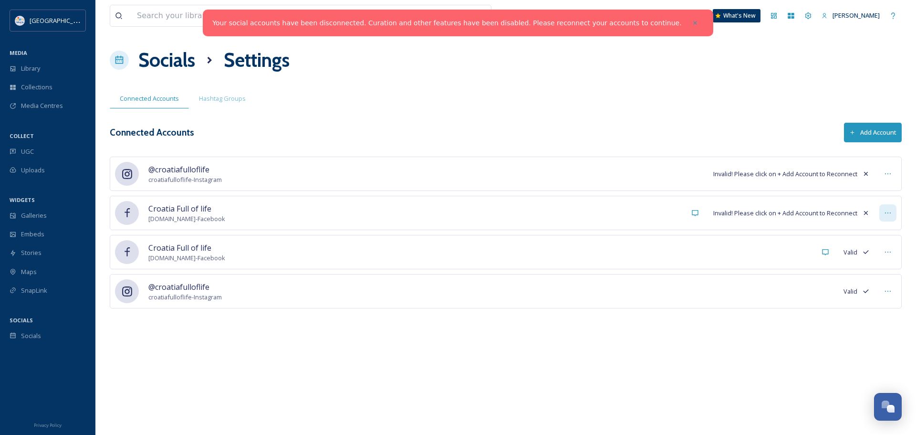
click at [888, 213] on icon at bounding box center [888, 213] width 8 height 8
click at [879, 229] on span "Mark as Inactive" at bounding box center [868, 233] width 45 height 9
click at [893, 173] on div at bounding box center [887, 173] width 17 height 17
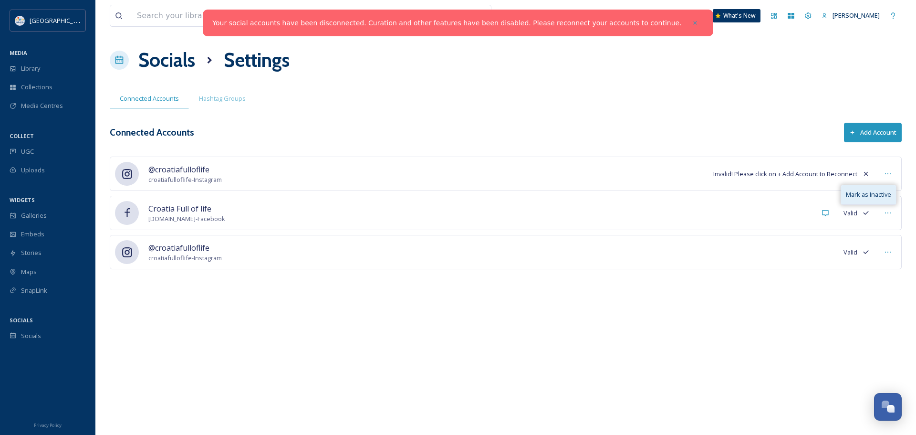
click at [865, 194] on span "Mark as Inactive" at bounding box center [868, 194] width 45 height 9
click at [490, 65] on div "Socials Settings" at bounding box center [506, 60] width 792 height 29
click at [890, 169] on div at bounding box center [887, 173] width 17 height 17
click at [571, 118] on div "View all files 🇬🇧 What's New Nera Tomljenovic Socials Settings Connected Accoun…" at bounding box center [505, 217] width 820 height 435
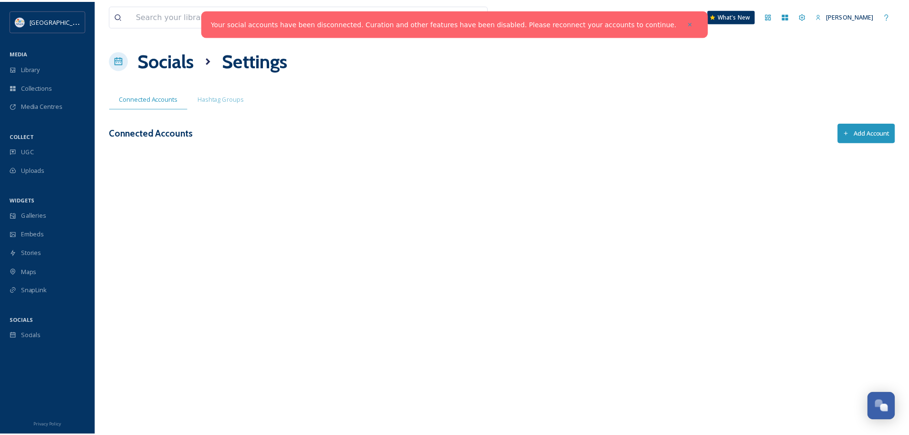
scroll to position [3899, 0]
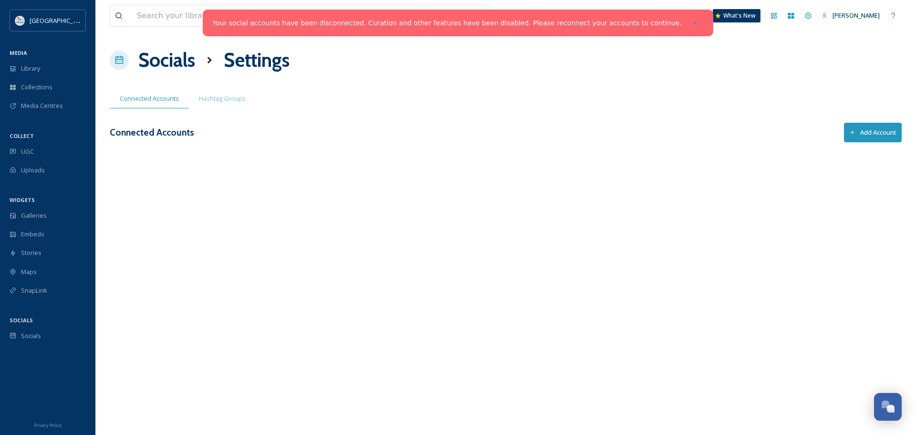
click at [686, 20] on div at bounding box center [694, 22] width 17 height 17
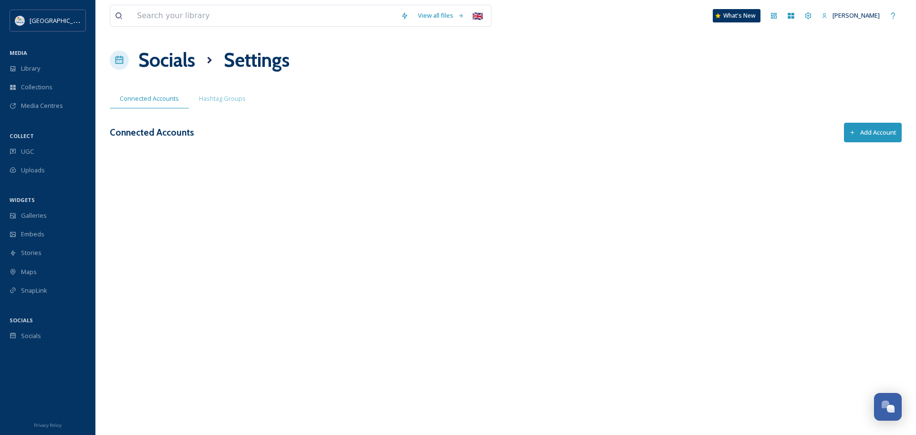
click at [861, 135] on button "Add Account" at bounding box center [873, 133] width 58 height 20
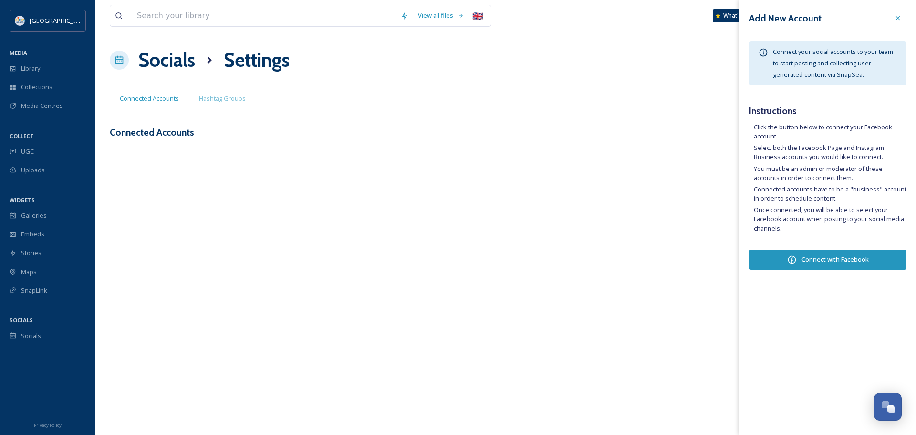
click at [826, 255] on button "Connect with Facebook" at bounding box center [827, 259] width 157 height 20
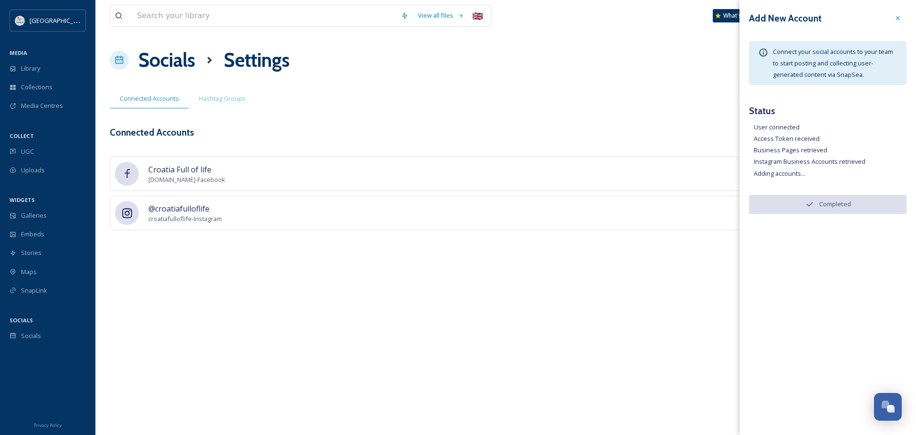
click at [439, 261] on div "View all files 🇬🇧 What's New Nera Tomljenovic Socials Settings Connected Accoun…" at bounding box center [505, 217] width 820 height 435
click at [902, 16] on div at bounding box center [897, 18] width 17 height 17
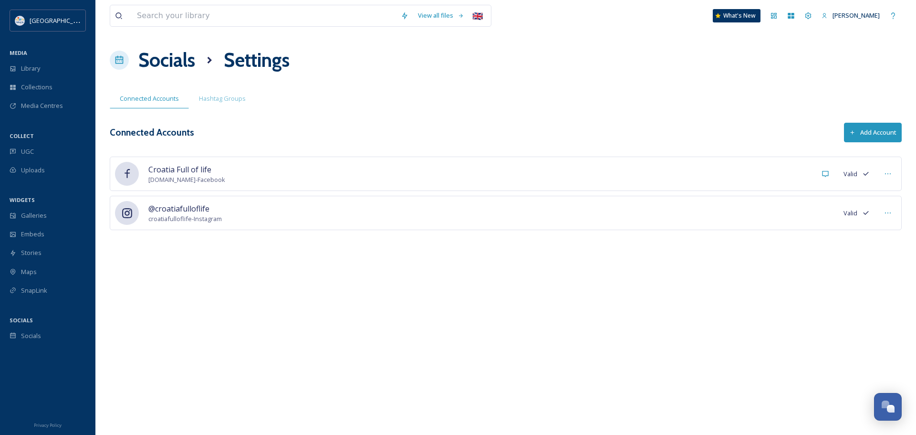
click at [509, 91] on div "Connected Accounts Hashtag Groups" at bounding box center [506, 99] width 792 height 20
click at [34, 155] on div "UGC" at bounding box center [47, 151] width 95 height 19
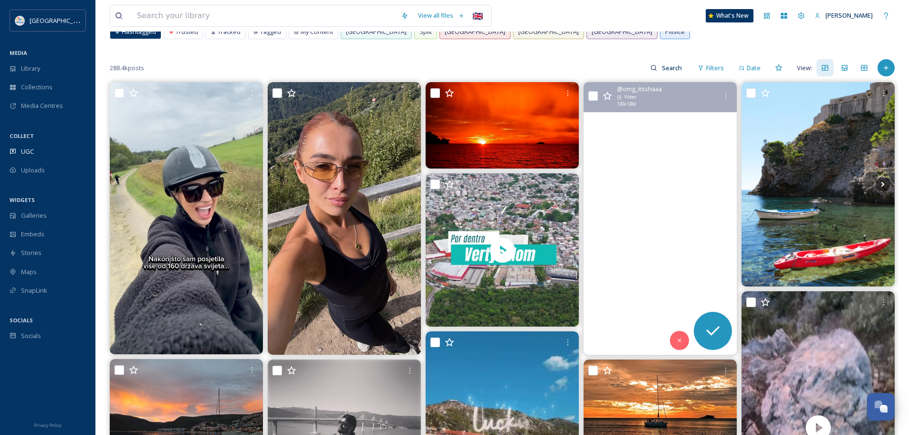
scroll to position [48, 0]
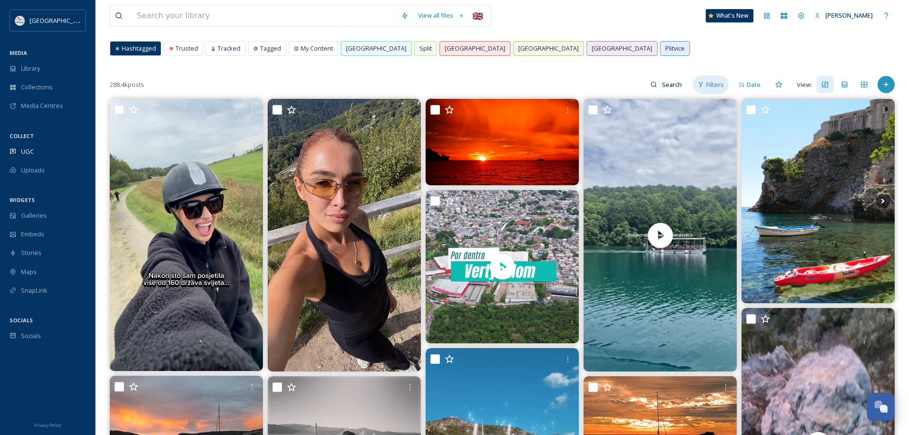
click at [700, 86] on icon at bounding box center [700, 85] width 6 height 6
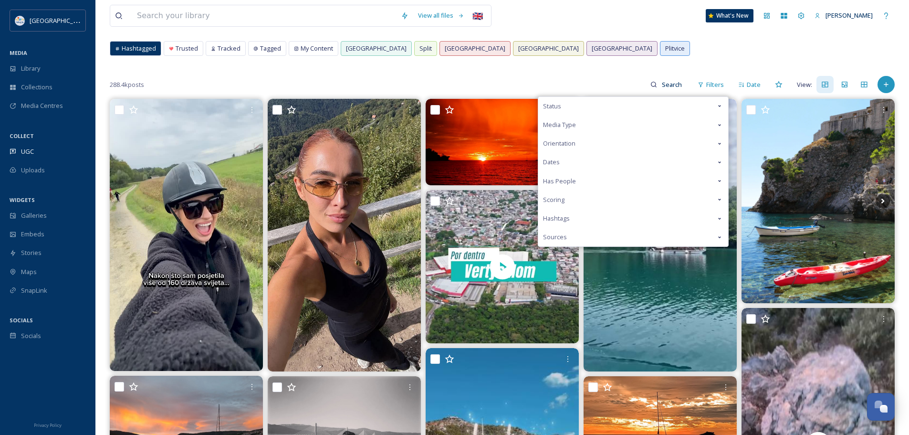
click at [606, 125] on div "Media Type" at bounding box center [633, 124] width 190 height 19
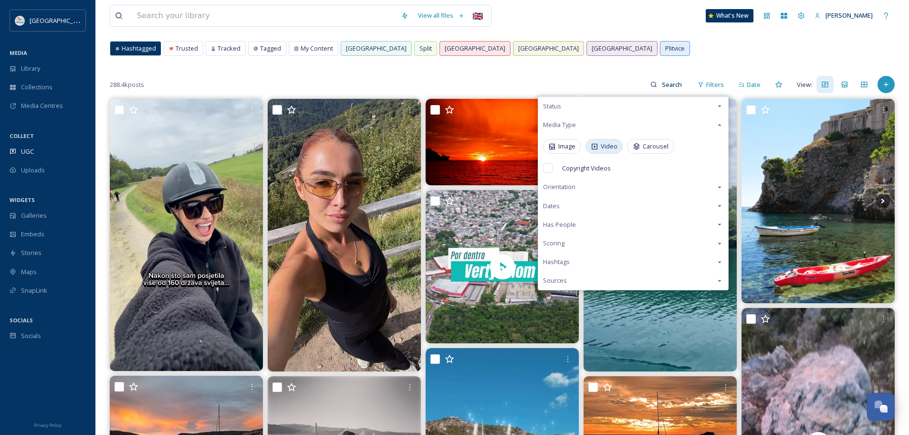
click at [602, 148] on span "Video" at bounding box center [609, 146] width 17 height 9
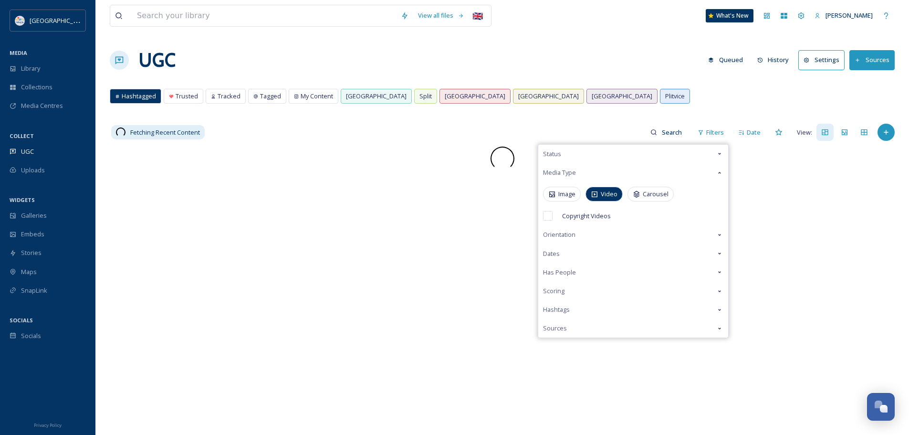
click at [571, 101] on div "Hashtagged Trusted Tracked Tagged My Content [GEOGRAPHIC_DATA] [GEOGRAPHIC_DATA…" at bounding box center [502, 99] width 785 height 20
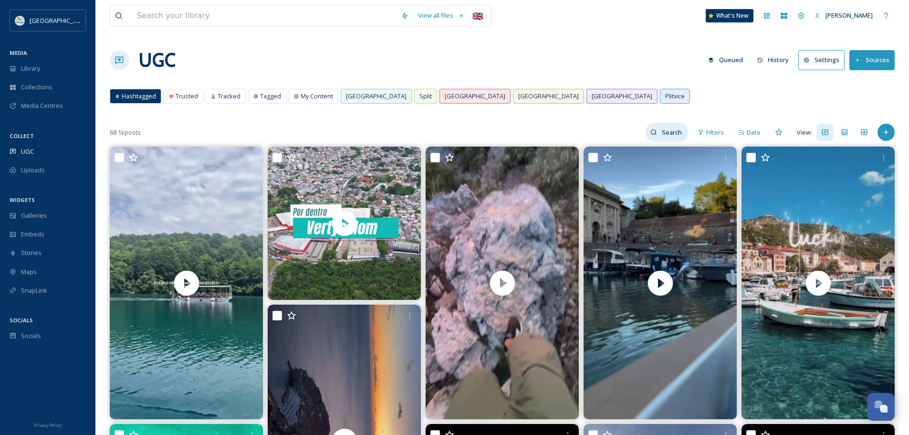
click at [674, 130] on input at bounding box center [672, 132] width 31 height 19
type input "autumn"
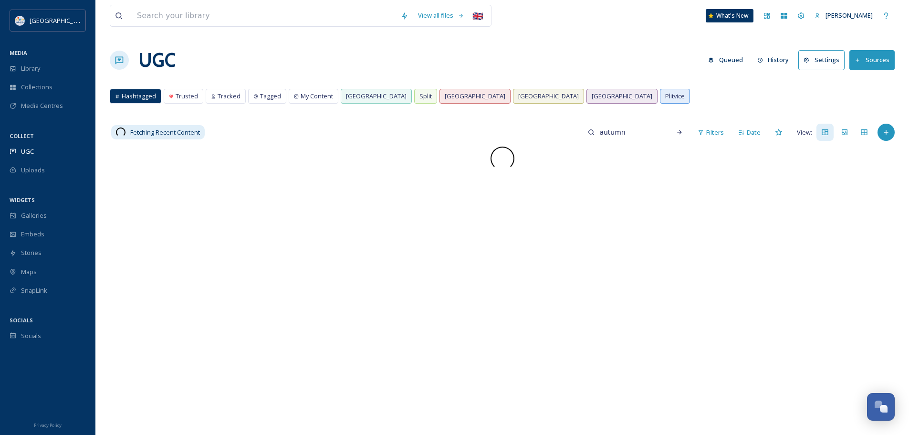
click at [466, 124] on div "Fetching Recent Content autumn Filters Date View:" at bounding box center [502, 132] width 785 height 19
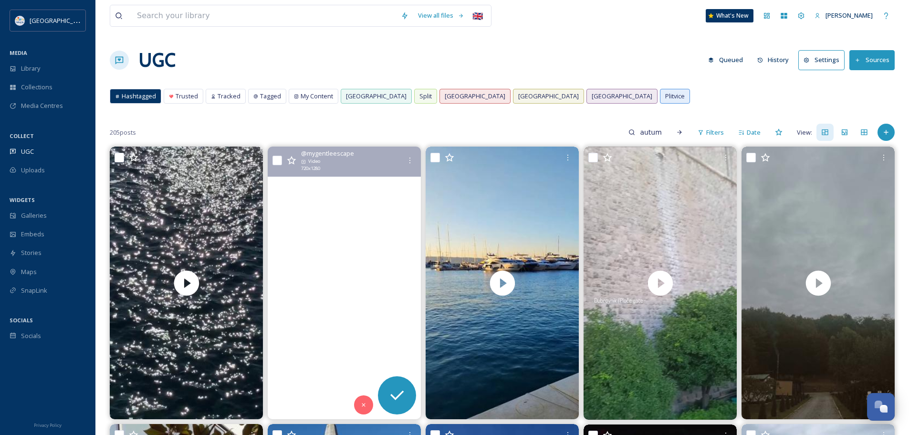
click at [361, 300] on video "Warm days, clear sea and quieter beaches - autumn might be one of the best time…" at bounding box center [344, 282] width 153 height 272
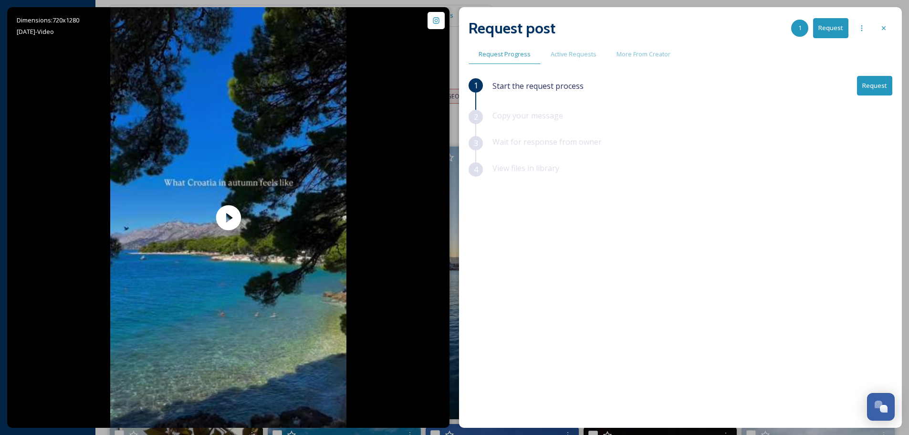
click at [880, 88] on button "Request" at bounding box center [874, 86] width 35 height 20
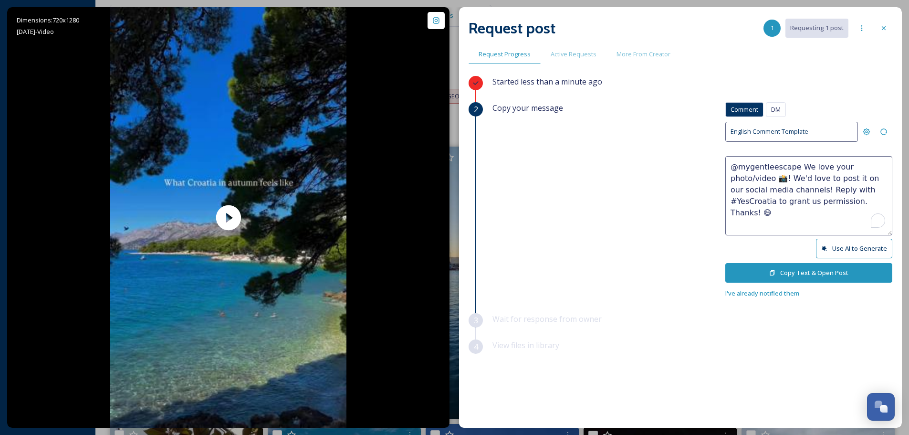
click at [864, 166] on textarea "@mygentleescape We love your photo/video 📸! We'd love to post it on our social …" at bounding box center [808, 195] width 167 height 79
type textarea "@mygentleescape We love your video 📸! We'd love to post it on our social media …"
click at [795, 271] on button "Copy Text & Open Post" at bounding box center [808, 273] width 167 height 20
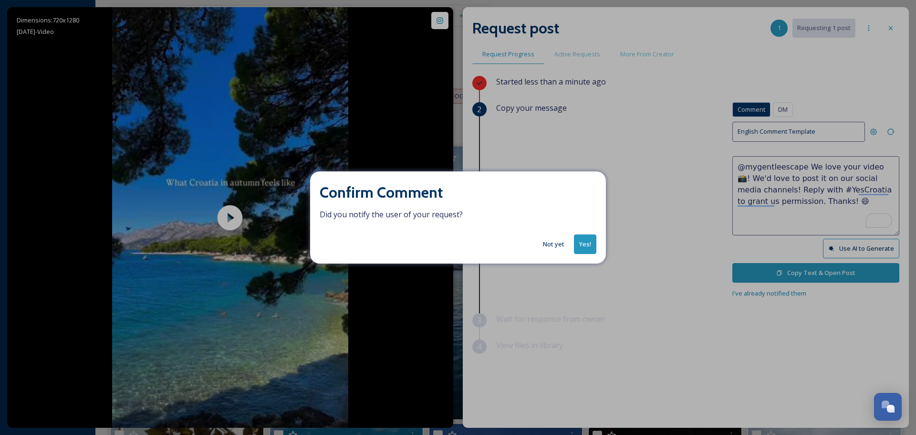
click at [555, 247] on button "Not yet" at bounding box center [553, 244] width 31 height 19
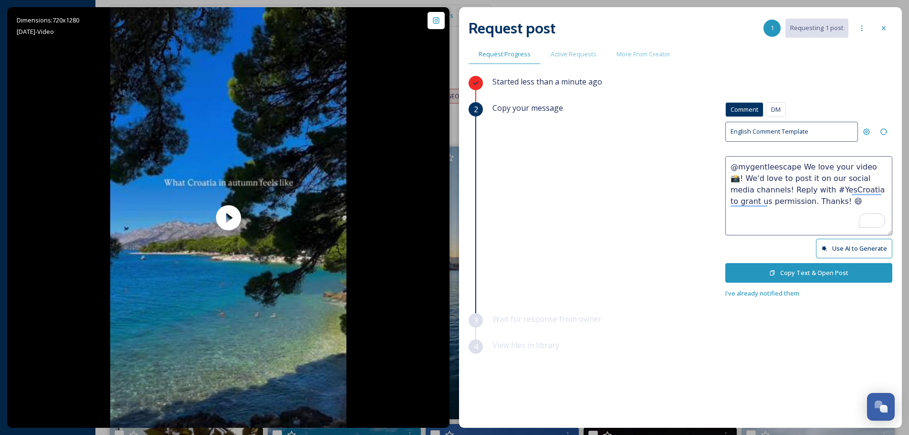
click at [822, 272] on button "Copy Text & Open Post" at bounding box center [808, 273] width 167 height 20
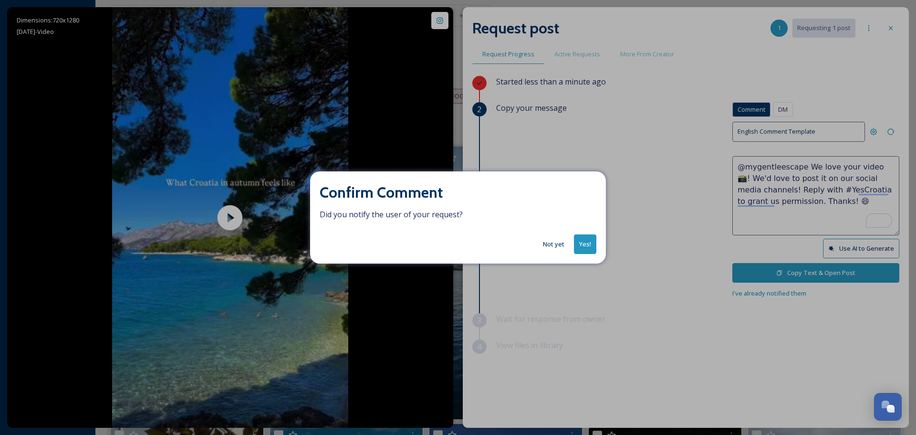
click at [551, 241] on button "Not yet" at bounding box center [553, 244] width 31 height 19
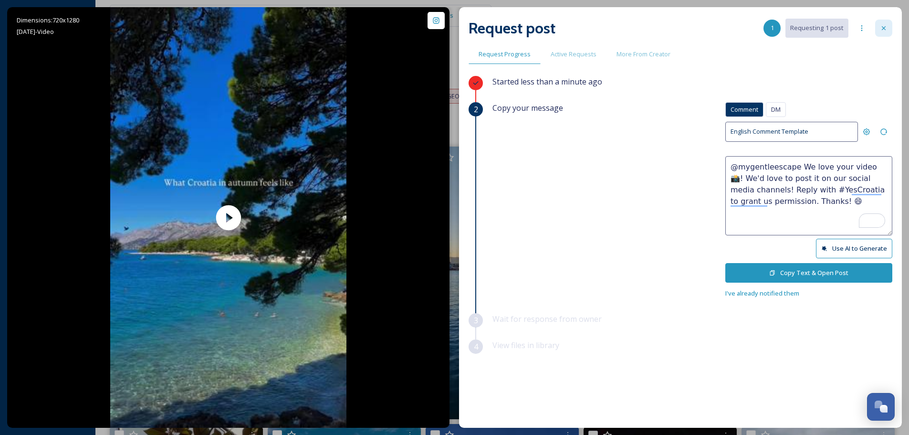
click at [885, 27] on icon at bounding box center [884, 28] width 8 height 8
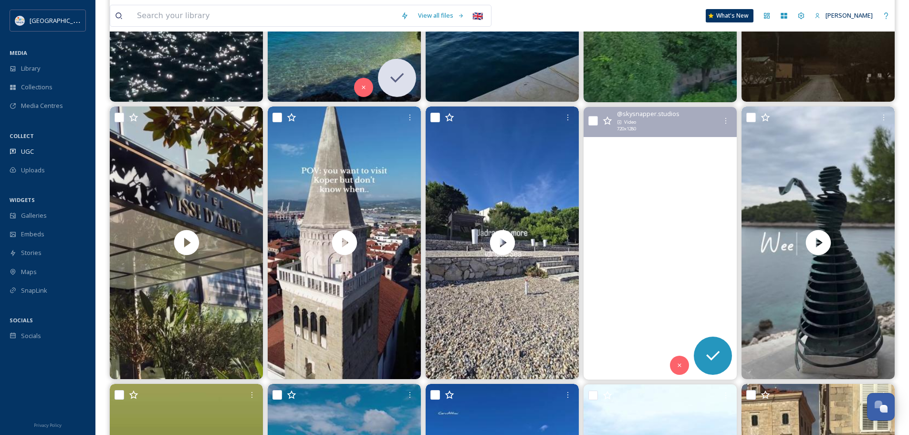
scroll to position [334, 0]
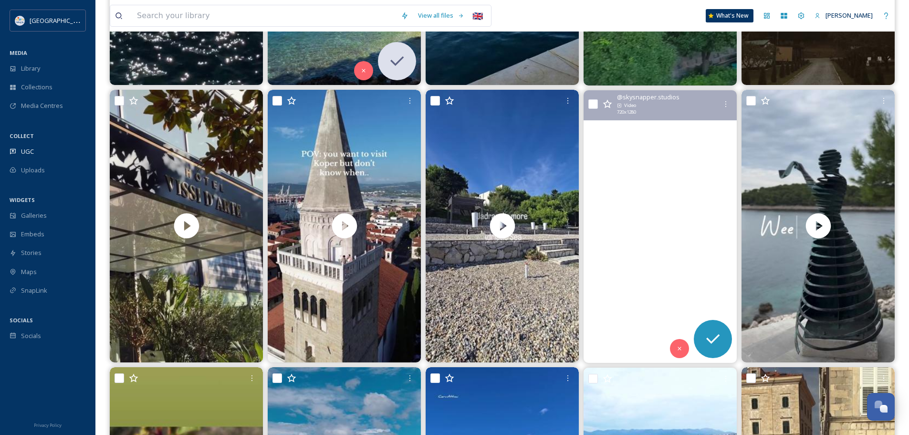
click at [668, 237] on video "Herbstzauber aus der Vogelperspektive – rote und goldene Baumkronen breiten sic…" at bounding box center [659, 226] width 153 height 272
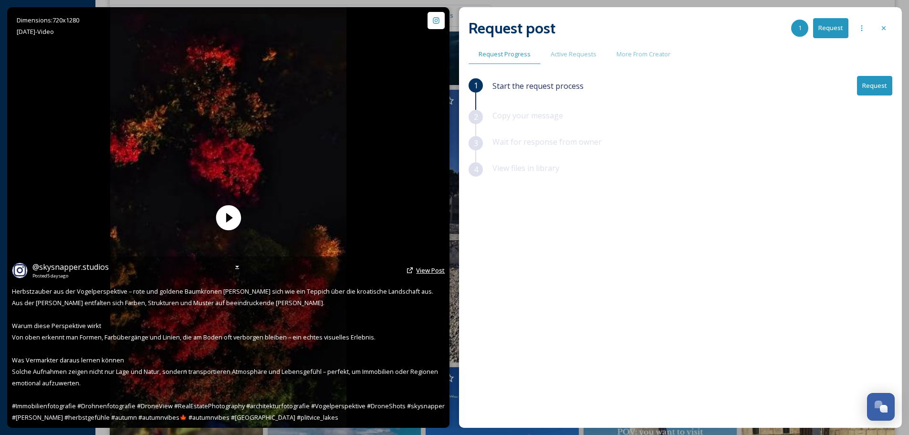
click at [437, 271] on span "View Post" at bounding box center [430, 270] width 29 height 9
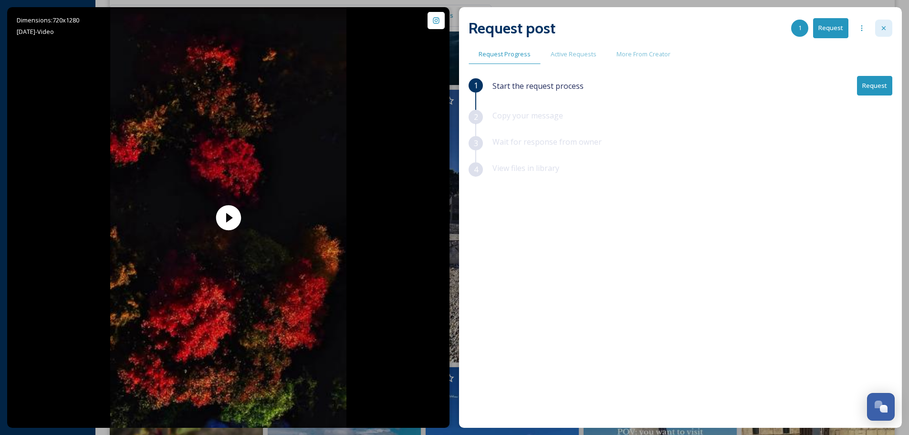
click at [881, 25] on icon at bounding box center [884, 28] width 8 height 8
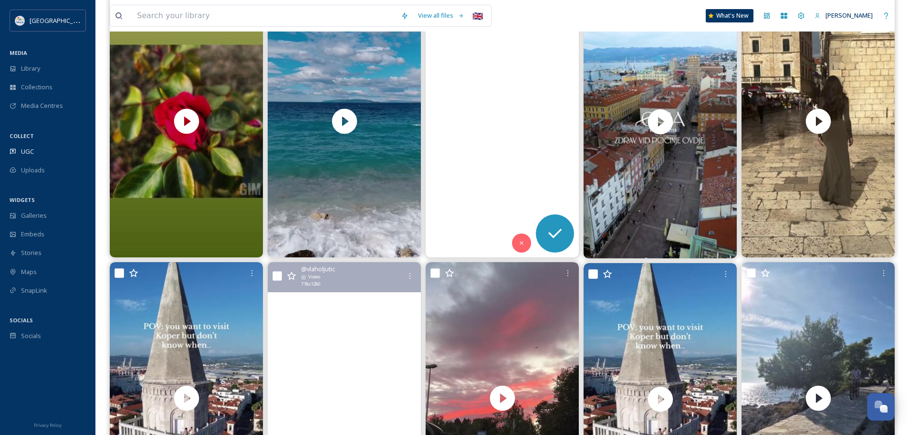
scroll to position [718, 0]
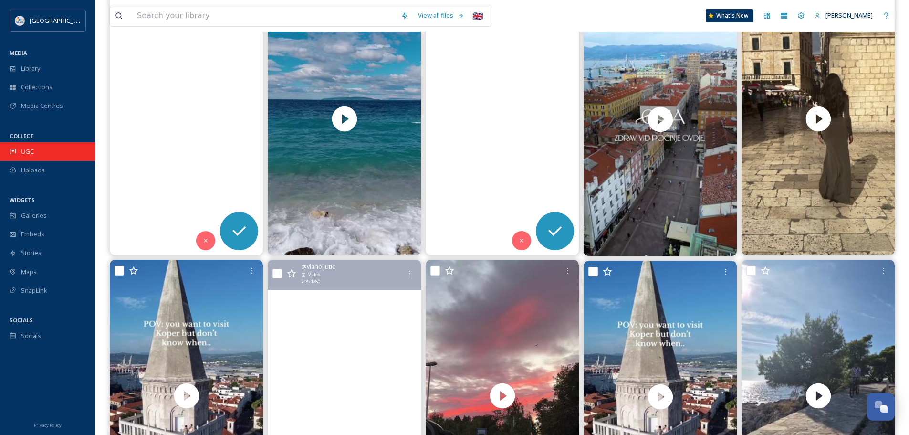
click at [31, 149] on span "UGC" at bounding box center [27, 151] width 13 height 9
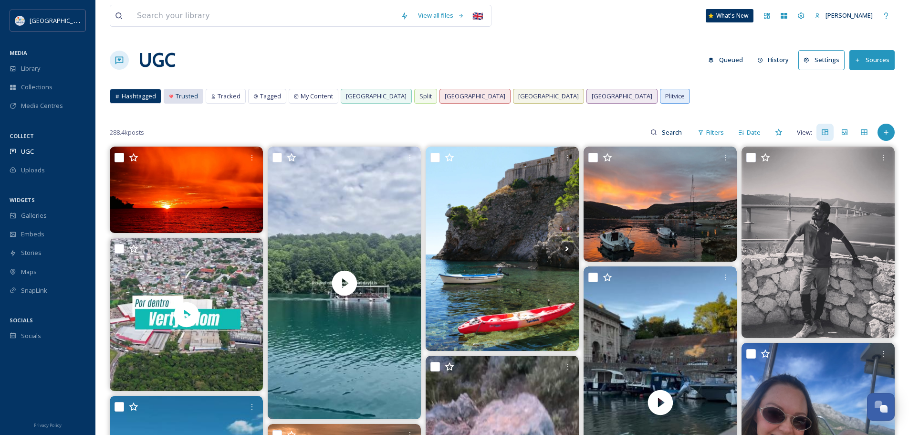
click at [166, 97] on div "Trusted" at bounding box center [183, 96] width 39 height 14
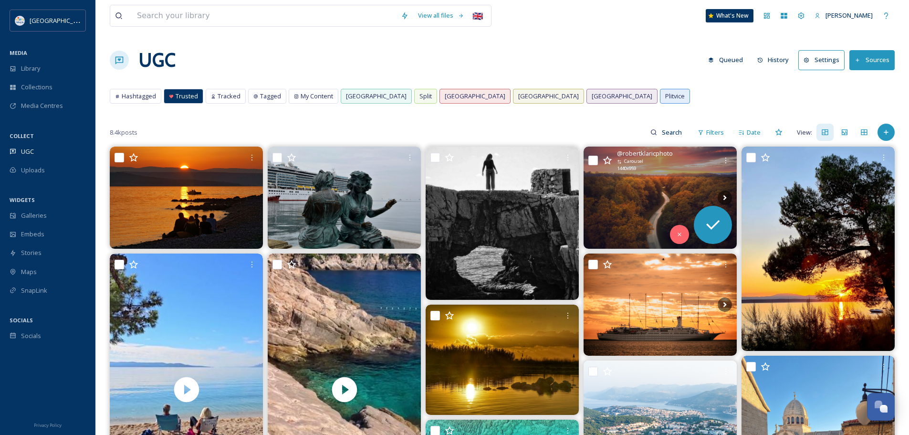
click at [637, 188] on img at bounding box center [659, 197] width 153 height 102
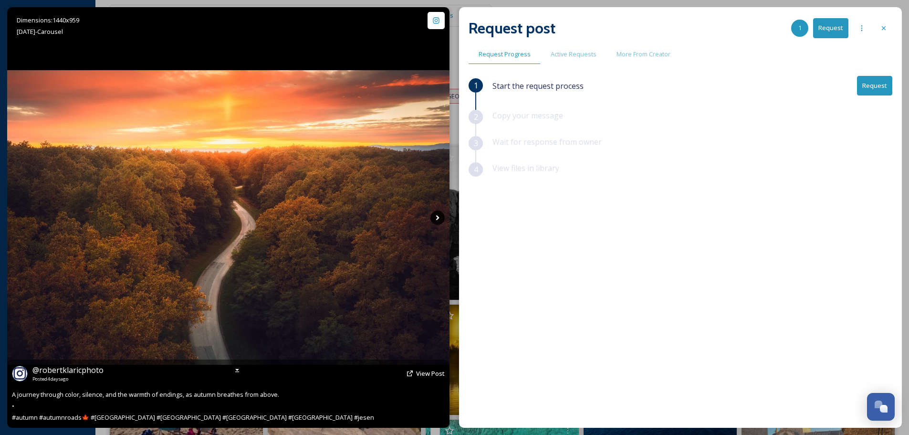
click at [436, 213] on icon at bounding box center [437, 217] width 14 height 14
click at [434, 217] on icon at bounding box center [437, 217] width 14 height 14
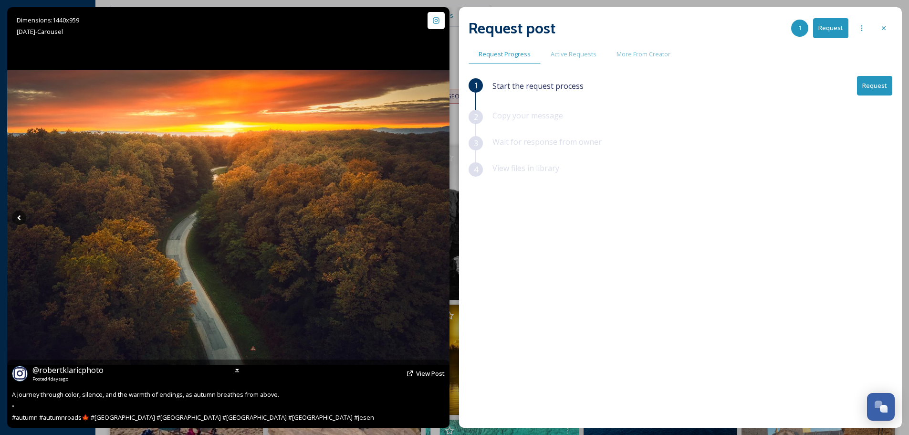
click at [434, 217] on icon at bounding box center [437, 217] width 14 height 14
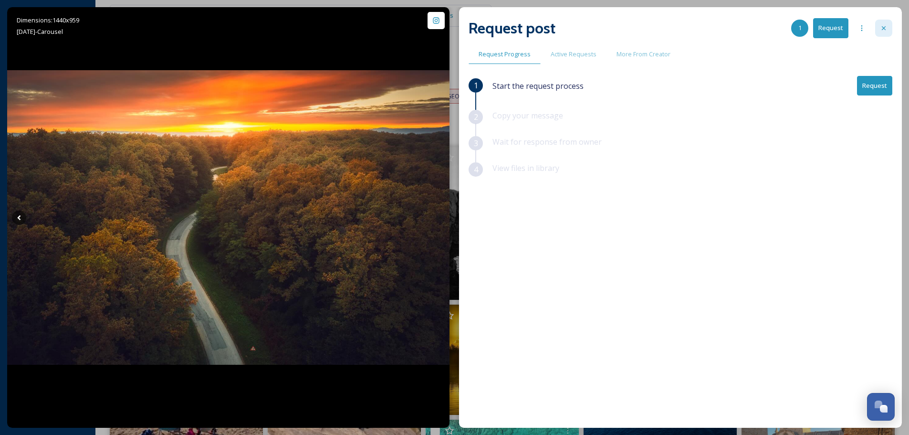
click at [880, 27] on icon at bounding box center [884, 28] width 8 height 8
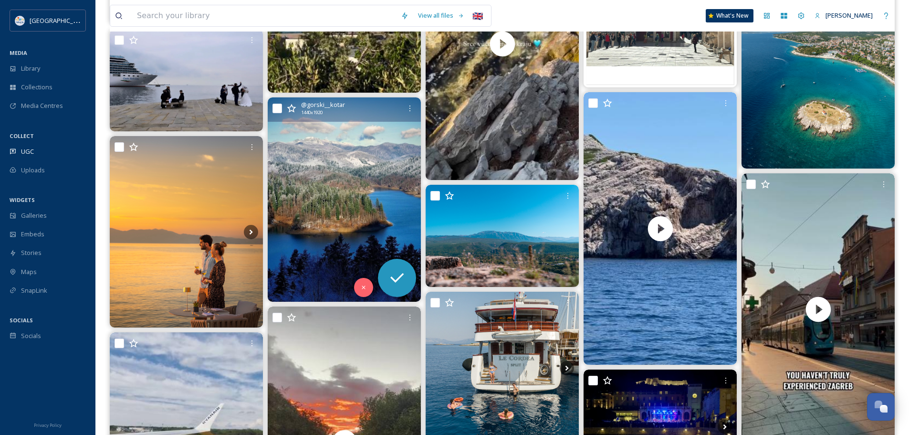
scroll to position [999, 0]
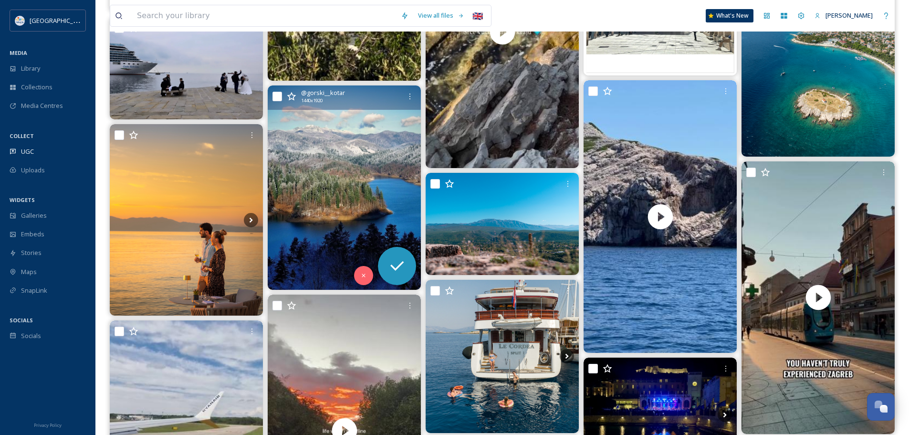
click at [366, 195] on img at bounding box center [344, 187] width 153 height 204
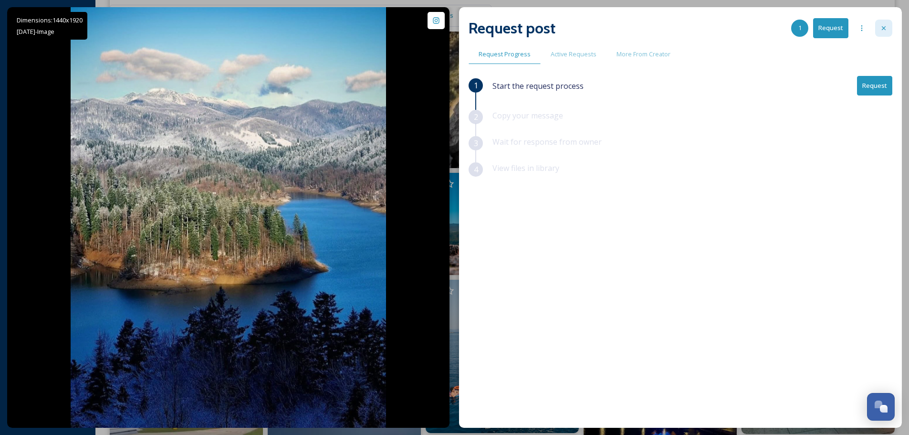
click at [886, 28] on icon at bounding box center [884, 28] width 8 height 8
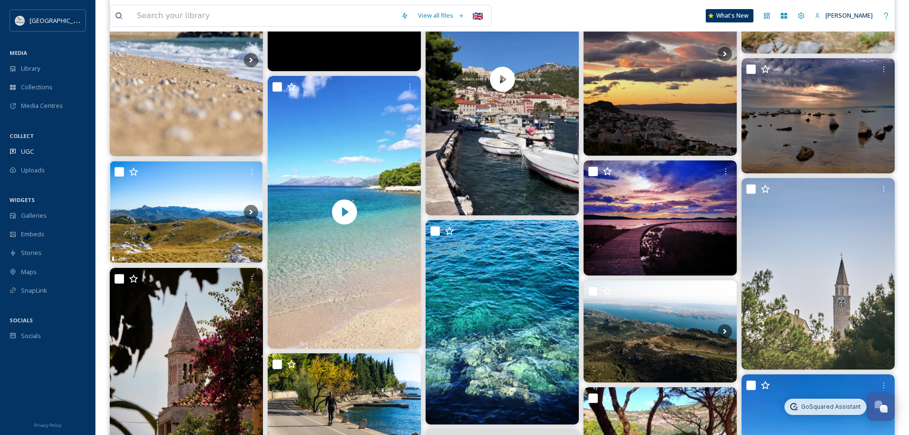
scroll to position [3943, 0]
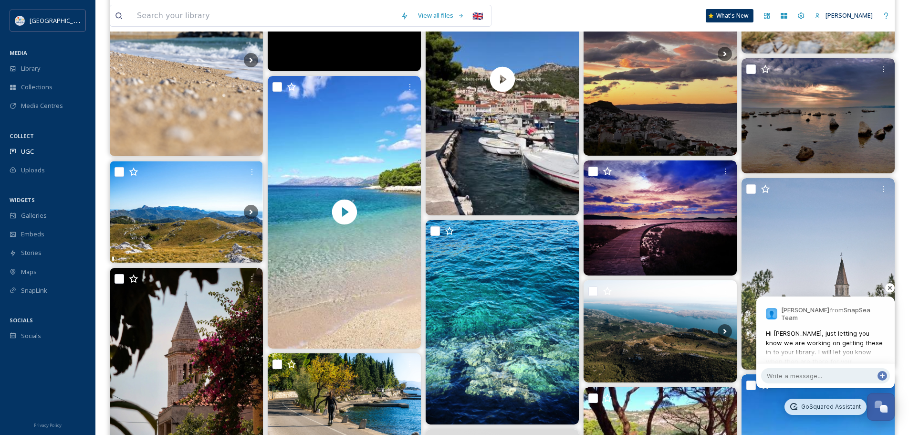
click at [814, 329] on span "Hi [PERSON_NAME], just letting you know we are working on getting these in to y…" at bounding box center [825, 347] width 119 height 37
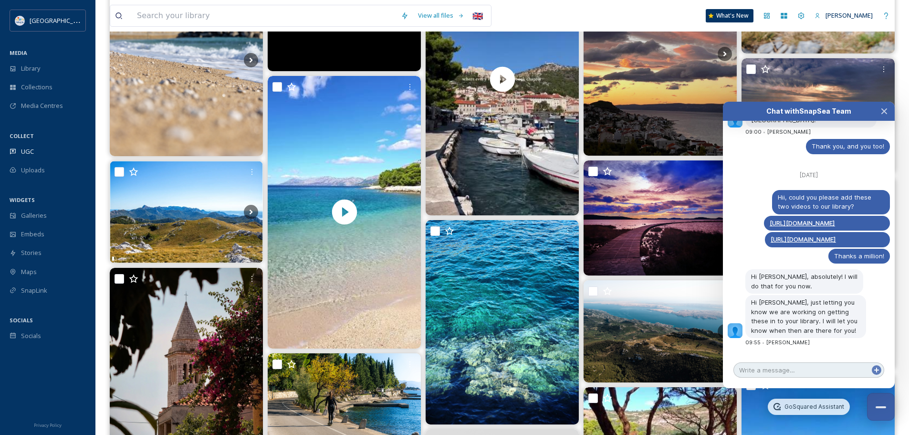
click at [788, 374] on textarea at bounding box center [808, 369] width 151 height 15
type textarea "Great, thank you!"
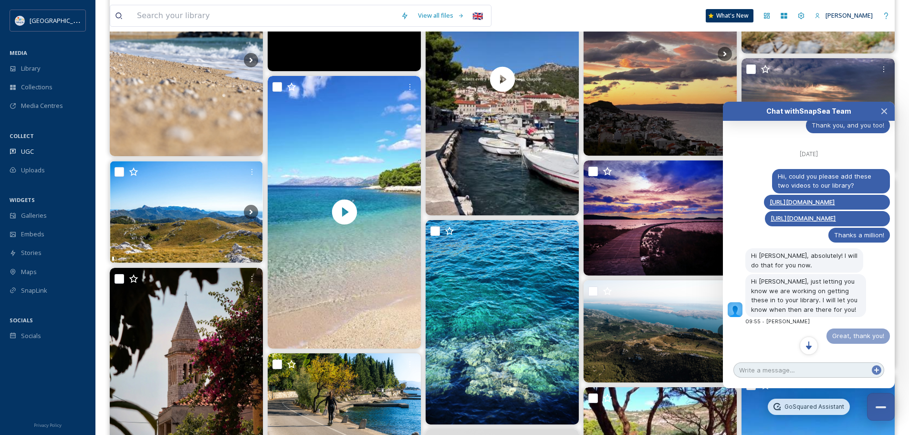
scroll to position [3964, 0]
click at [884, 403] on button "Close Chat" at bounding box center [880, 406] width 29 height 29
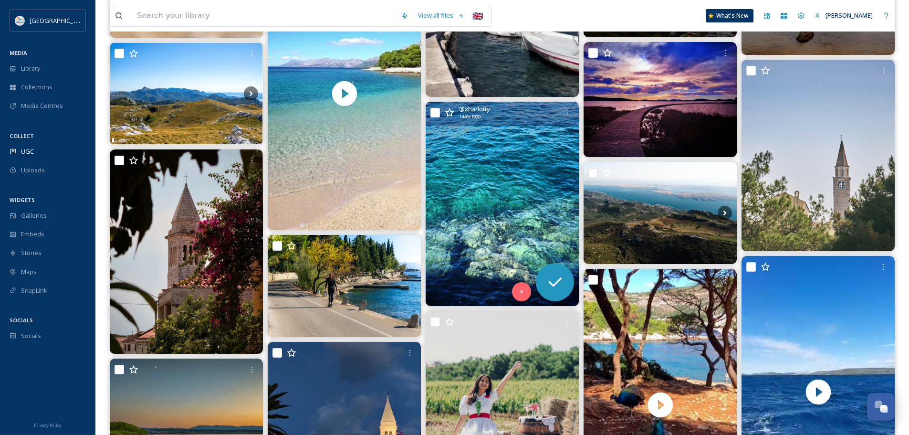
scroll to position [2191, 0]
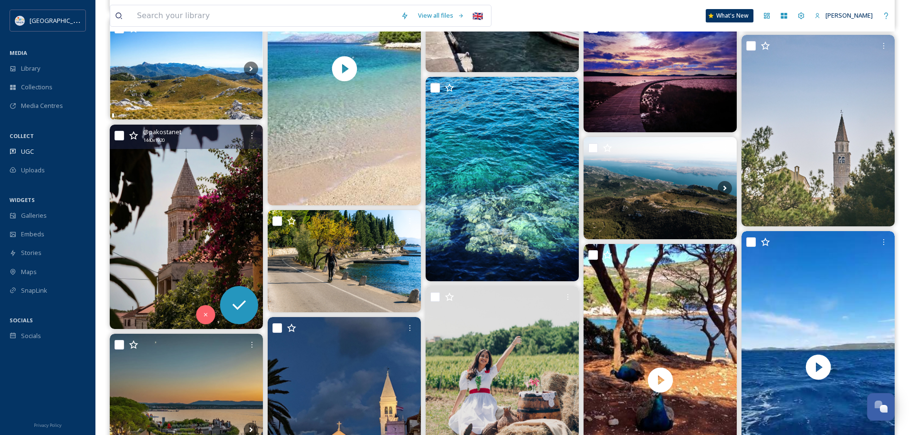
click at [187, 218] on img at bounding box center [186, 226] width 153 height 204
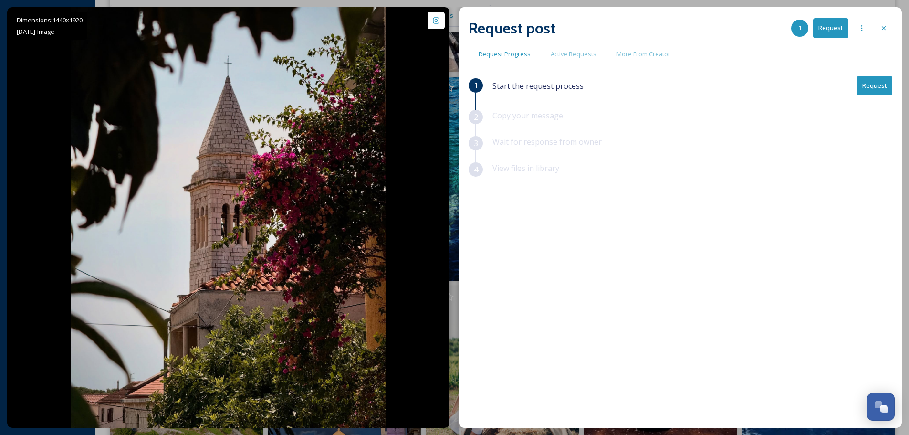
click at [871, 88] on button "Request" at bounding box center [874, 86] width 35 height 20
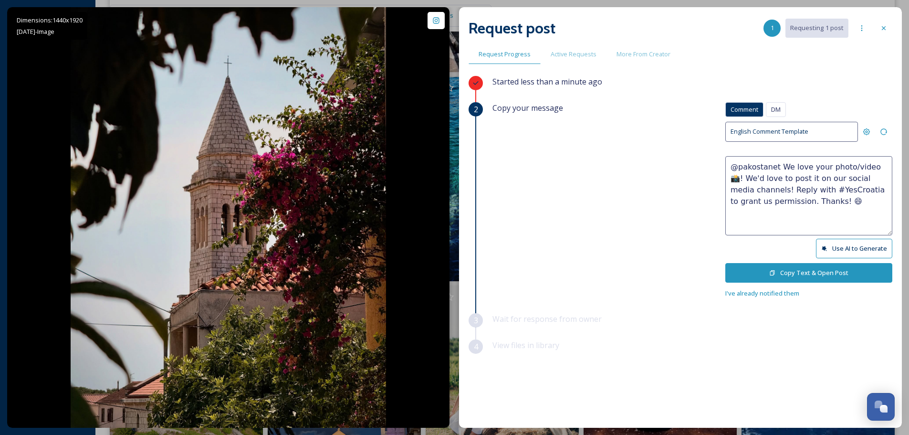
click at [863, 168] on textarea "@pakostanet We love your photo/video 📸! We'd love to post it on our social medi…" at bounding box center [808, 195] width 167 height 79
type textarea "@pakostanet We love your photo 📸! We'd love to post it on our social media chan…"
click at [800, 272] on button "Copy Text & Open Post" at bounding box center [808, 273] width 167 height 20
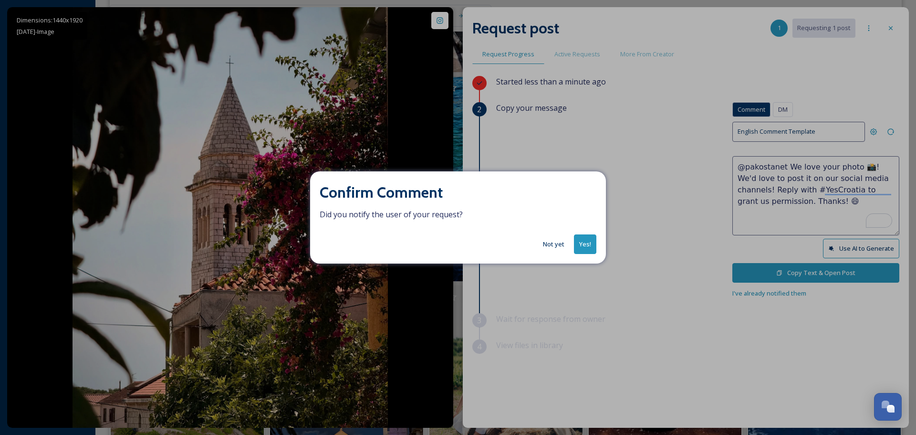
click at [584, 243] on button "Yes!" at bounding box center [585, 244] width 22 height 20
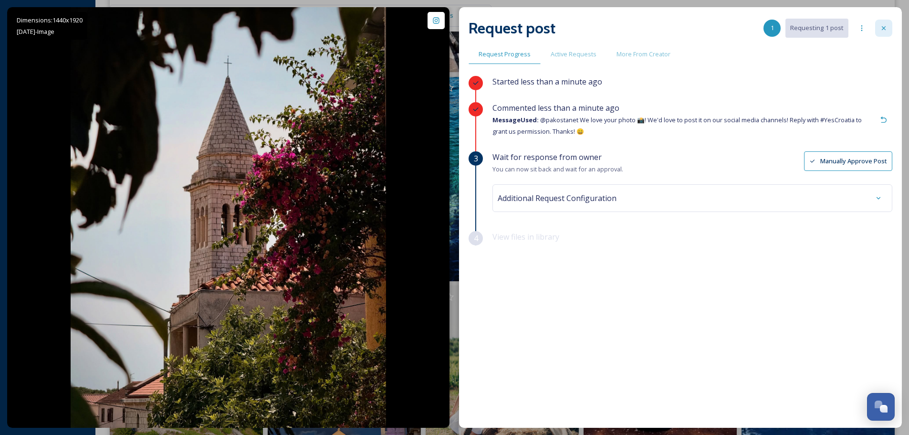
click at [885, 31] on icon at bounding box center [884, 28] width 8 height 8
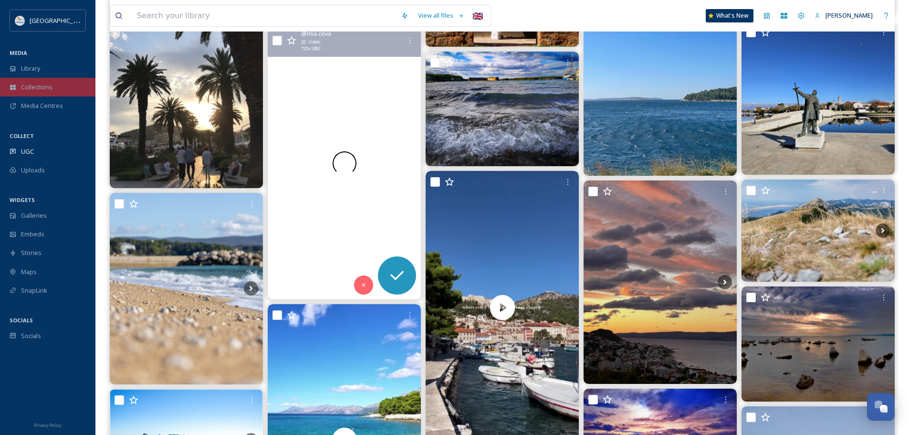
scroll to position [1762, 0]
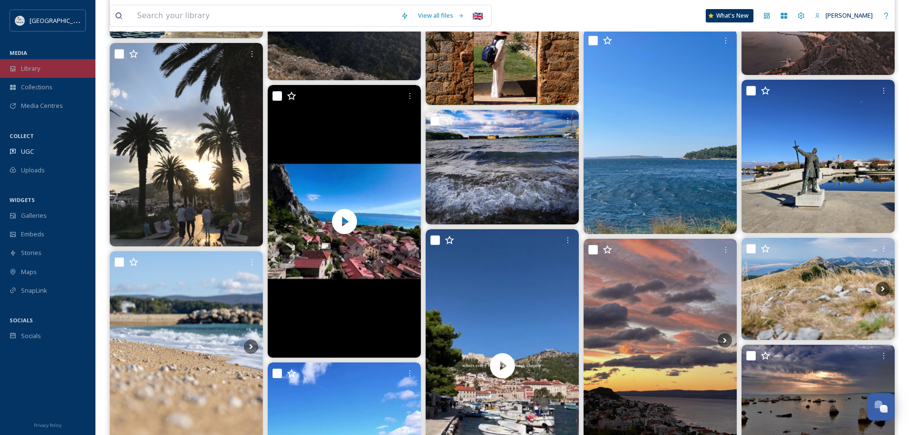
click at [71, 66] on div "Library" at bounding box center [47, 68] width 95 height 19
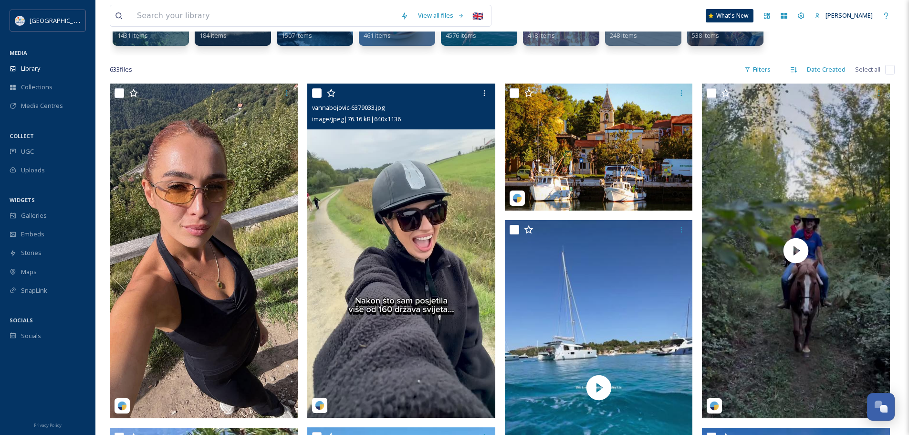
scroll to position [239, 0]
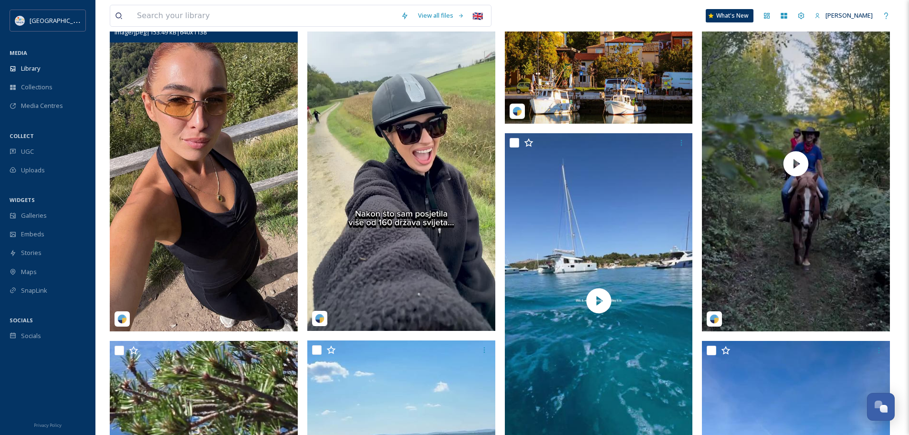
click at [242, 194] on img at bounding box center [204, 164] width 188 height 334
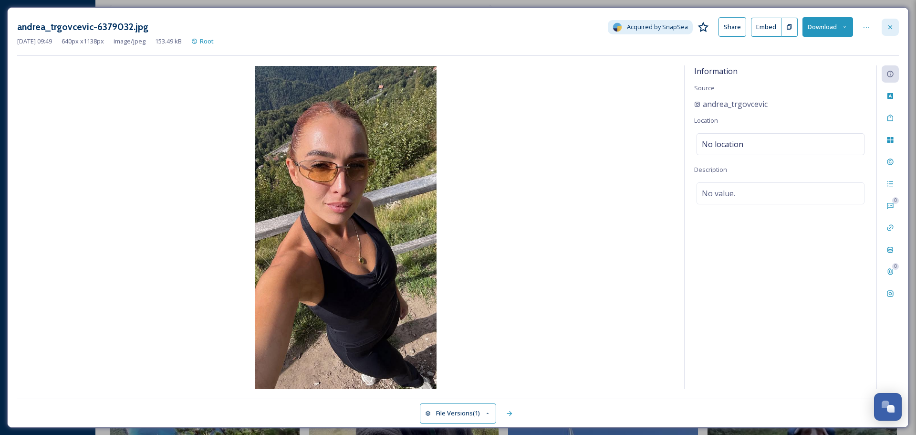
click at [893, 25] on icon at bounding box center [890, 27] width 8 height 8
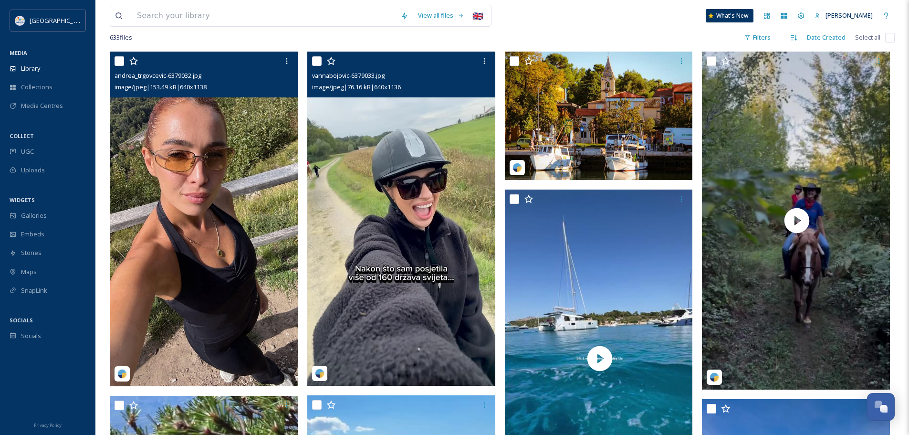
scroll to position [191, 0]
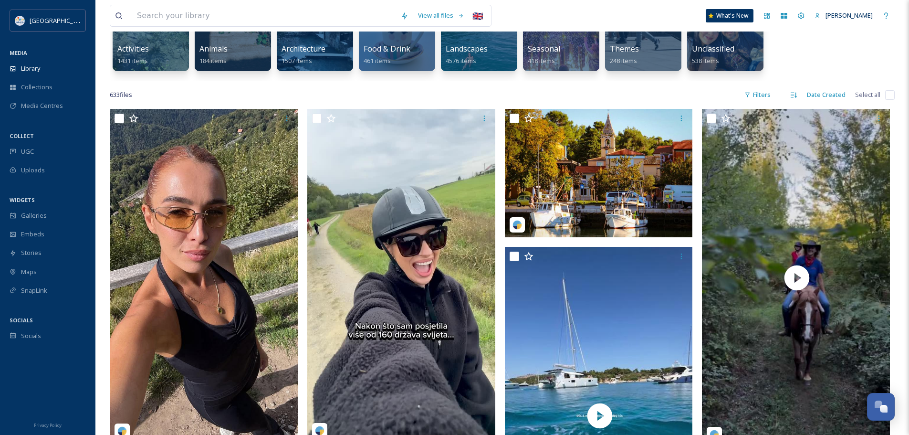
scroll to position [0, 0]
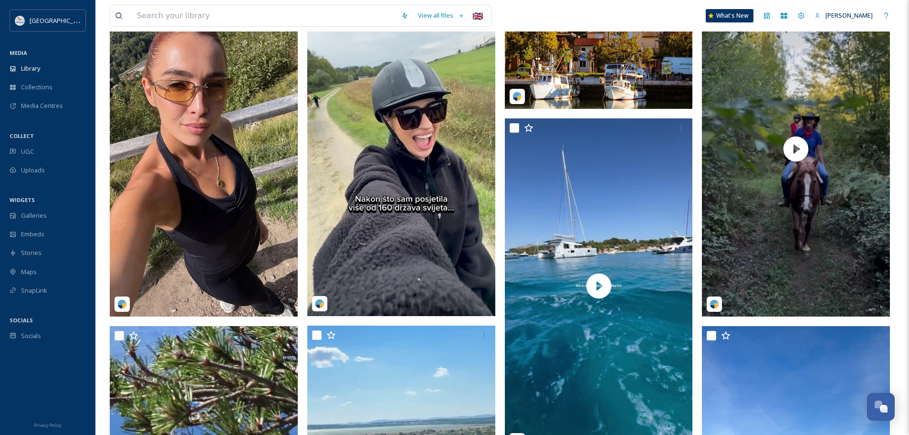
scroll to position [286, 0]
